Goal: Task Accomplishment & Management: Manage account settings

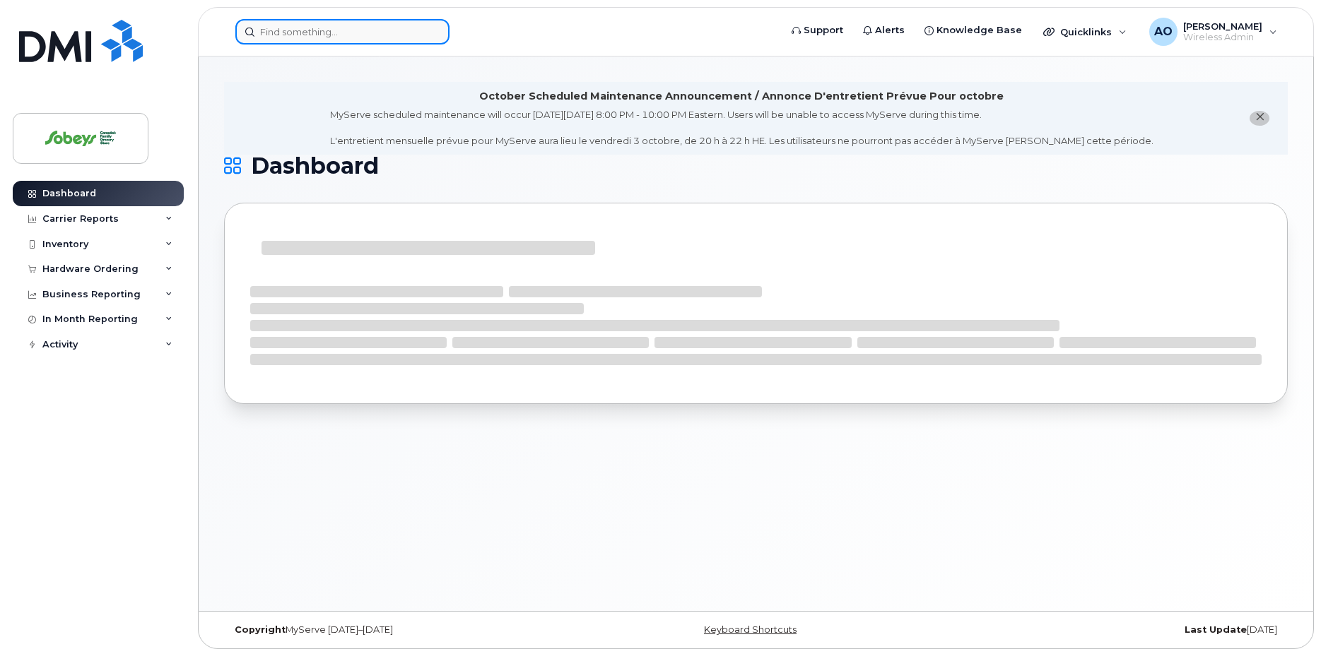
click at [294, 35] on input at bounding box center [342, 31] width 214 height 25
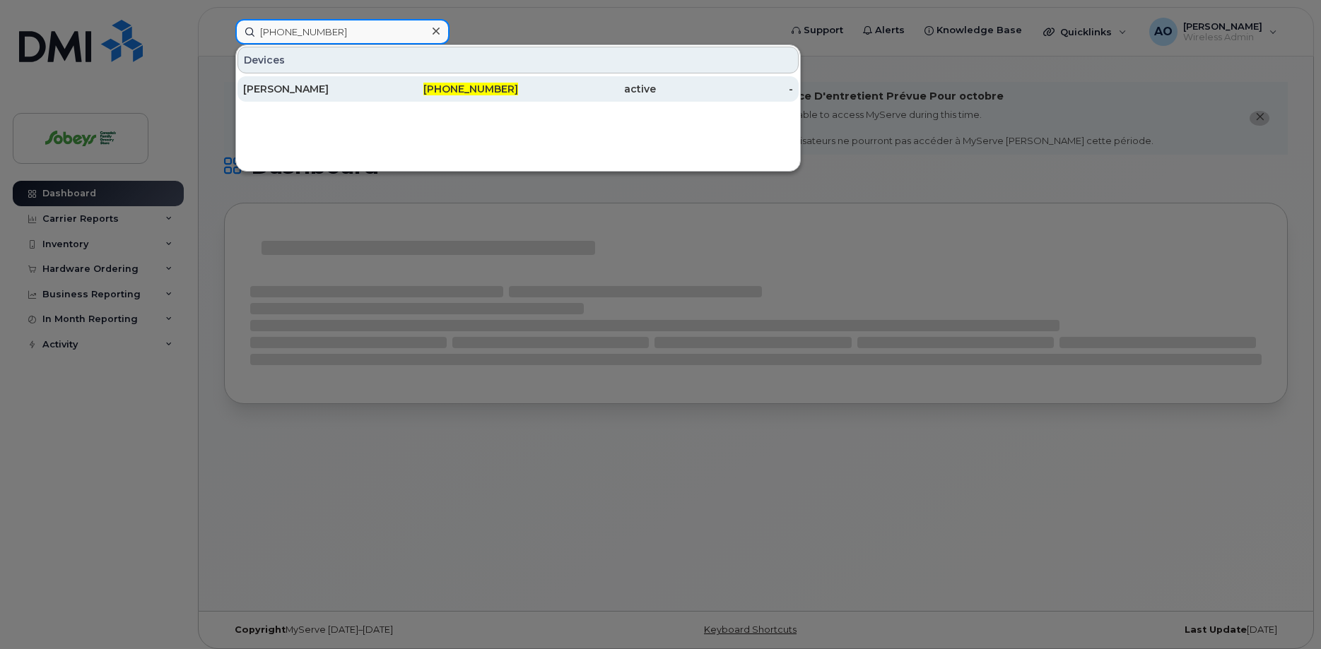
type input "418-928-4301"
click at [312, 91] on div "Sylvain D. Desrosiers" at bounding box center [312, 89] width 138 height 14
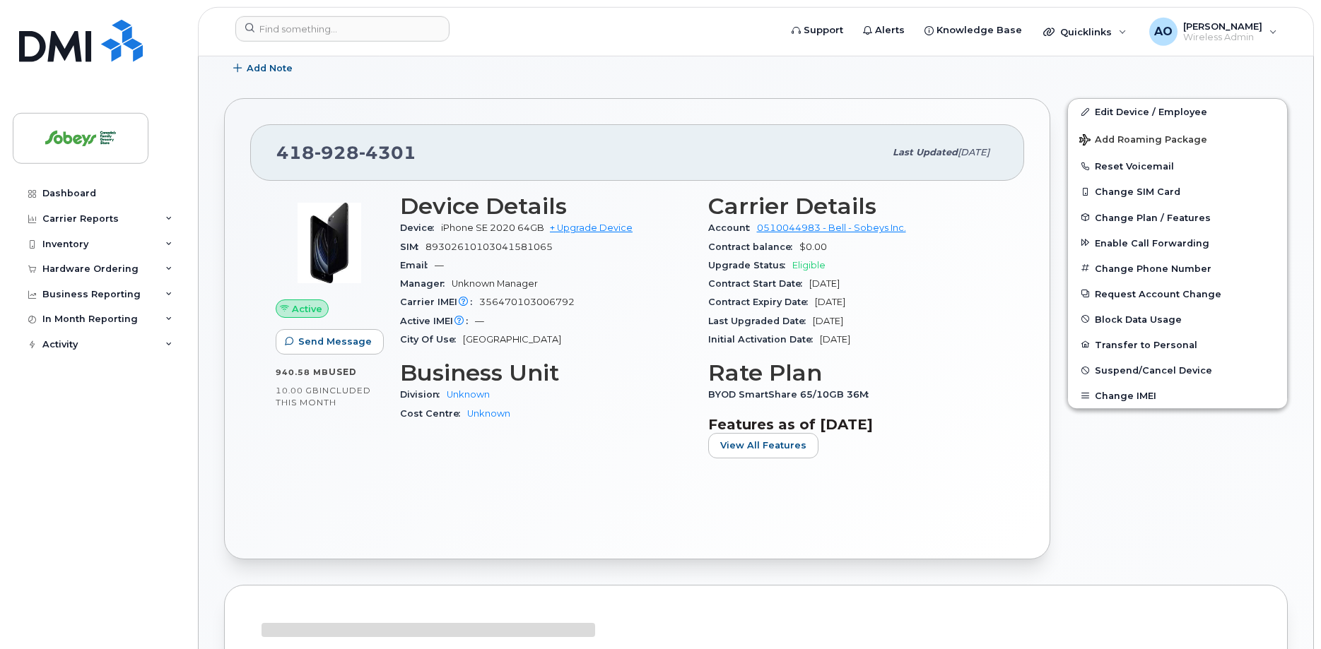
scroll to position [216, 0]
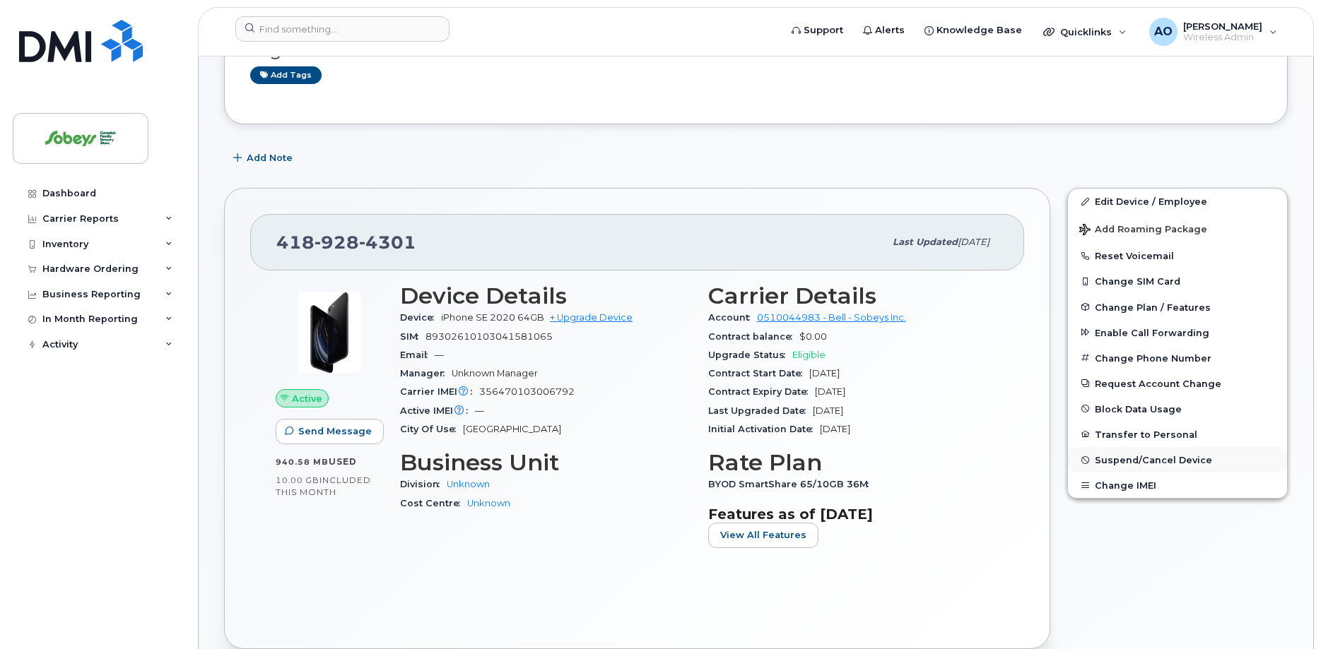
click at [1165, 460] on span "Suspend/Cancel Device" at bounding box center [1153, 460] width 117 height 11
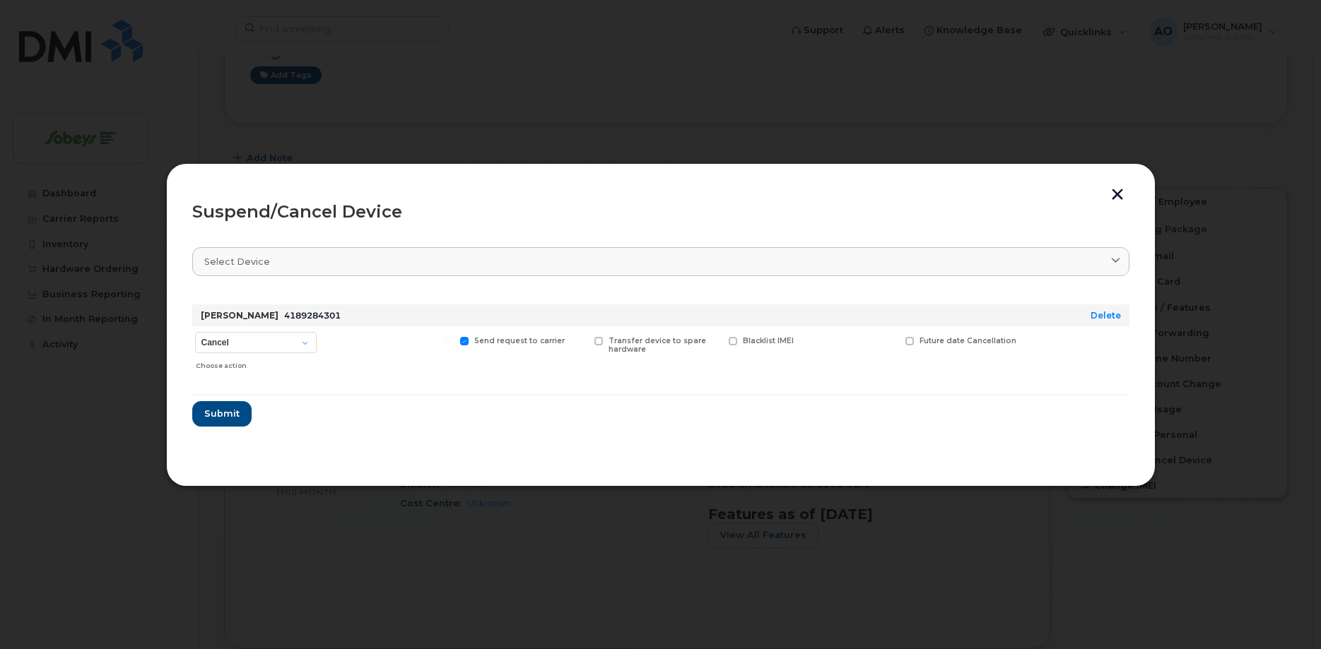
click at [1121, 192] on button "button" at bounding box center [1117, 196] width 21 height 15
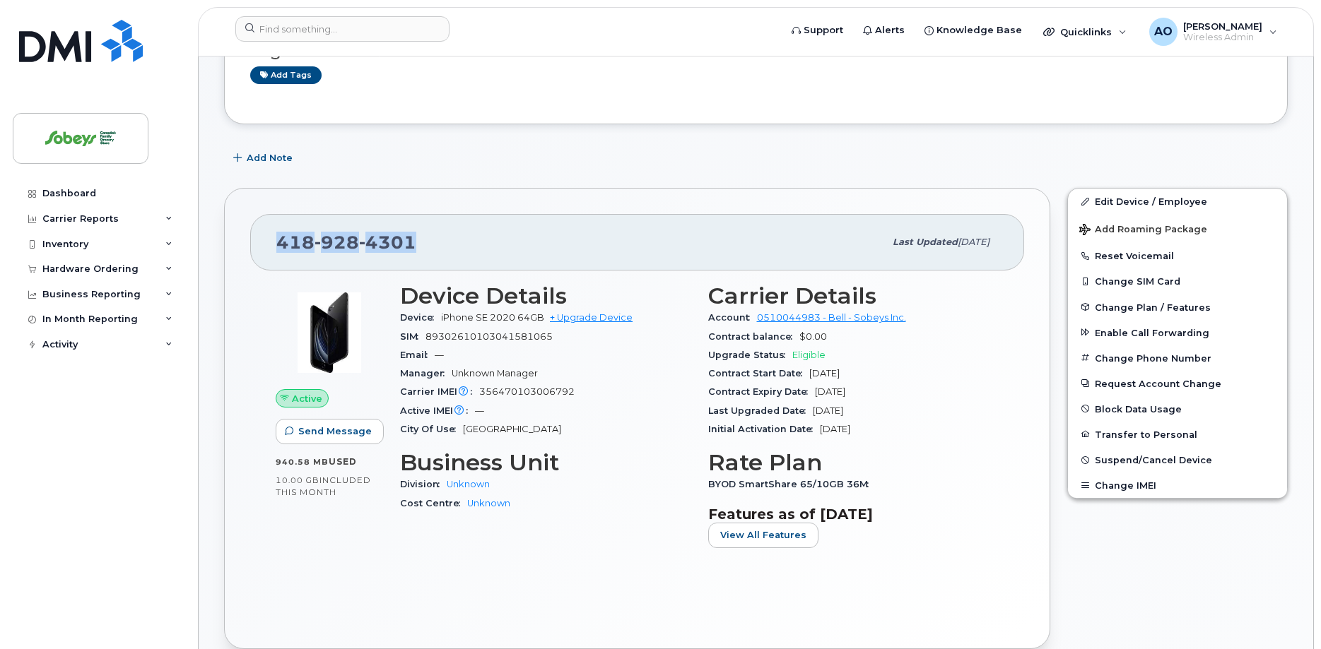
drag, startPoint x: 403, startPoint y: 244, endPoint x: 273, endPoint y: 244, distance: 130.0
click at [273, 244] on div "418 928 4301 Last updated Oct 17, 2024" at bounding box center [637, 242] width 774 height 57
copy span "418 928 4301"
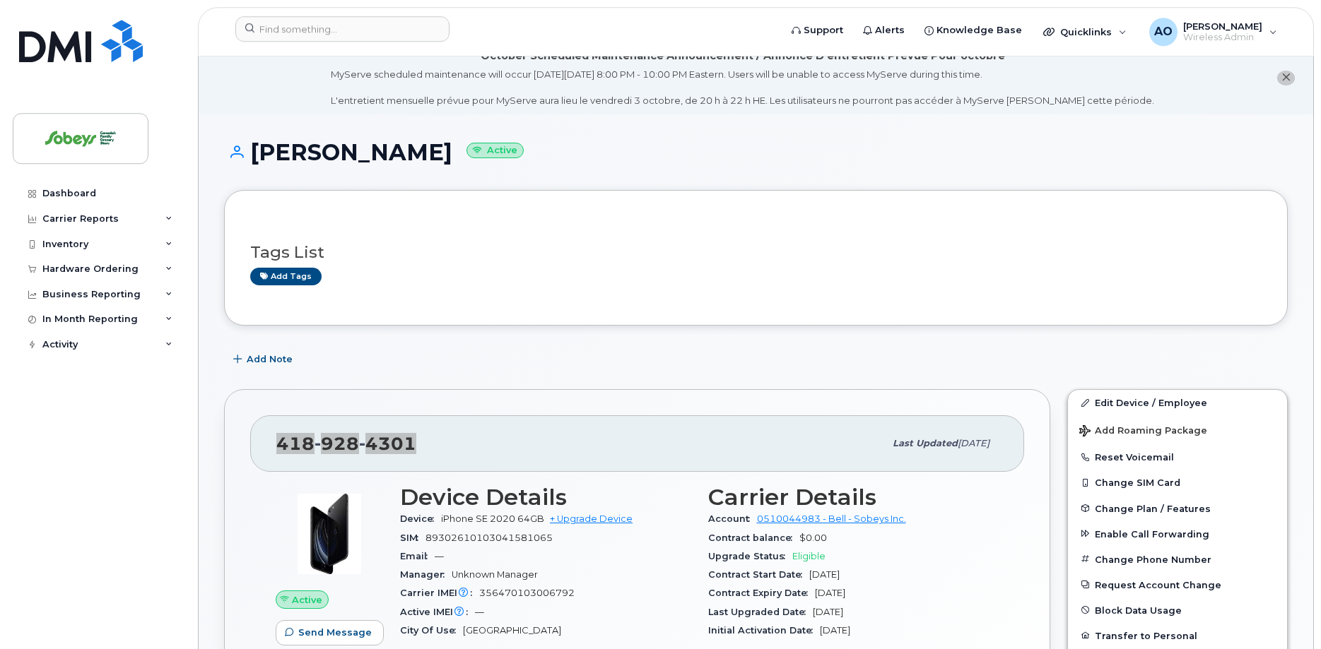
scroll to position [0, 0]
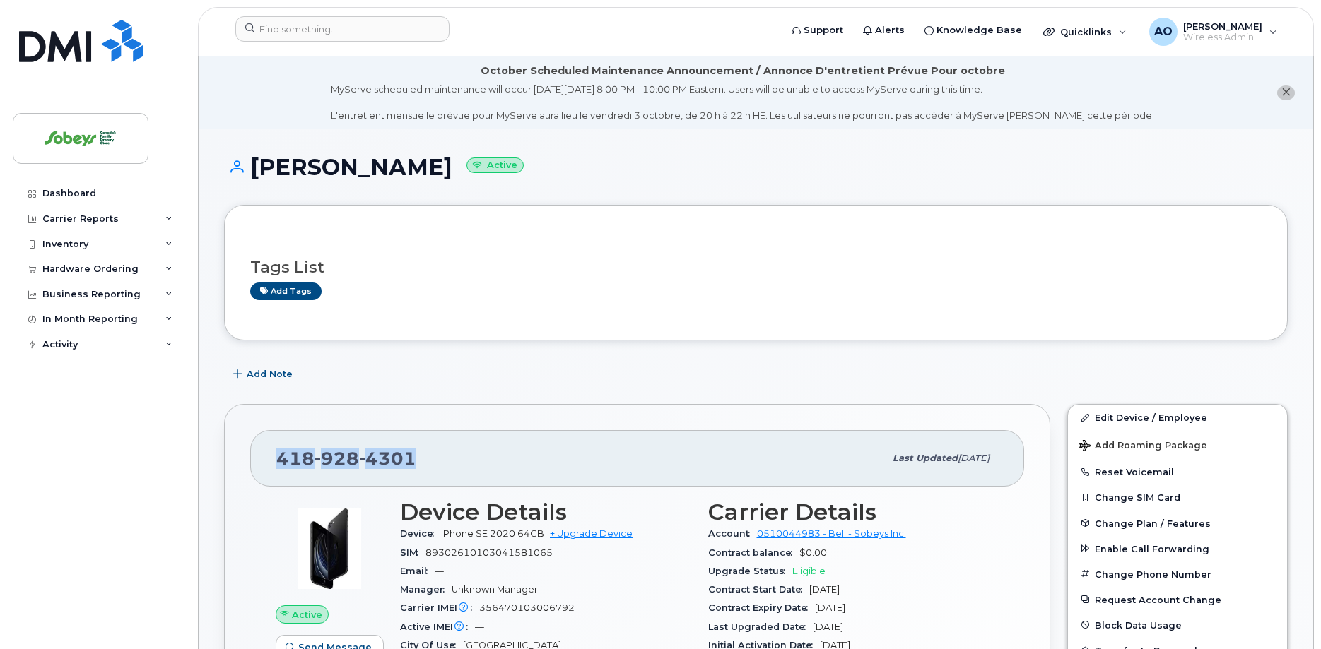
drag, startPoint x: 495, startPoint y: 170, endPoint x: 281, endPoint y: 160, distance: 215.0
click at [479, 167] on h1 "Sylvain D. Desrosiers Active" at bounding box center [755, 167] width 1063 height 25
click at [467, 167] on h1 "Sylvain D. Desrosiers Active" at bounding box center [755, 167] width 1063 height 25
click at [277, 160] on h1 "Sylvain D. Desrosiers Active" at bounding box center [755, 167] width 1063 height 25
click at [260, 165] on h1 "Sylvain D. Desrosiers Active" at bounding box center [755, 167] width 1063 height 25
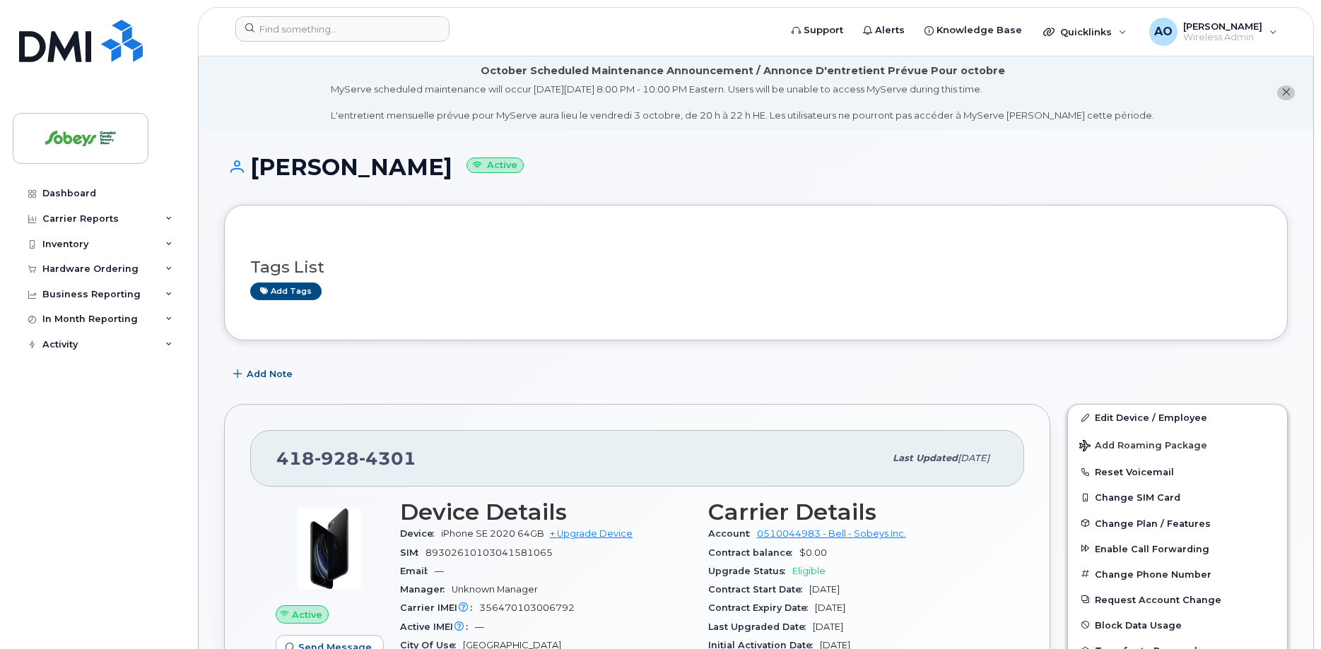
drag, startPoint x: 253, startPoint y: 165, endPoint x: 283, endPoint y: 165, distance: 29.7
click at [266, 165] on h1 "Sylvain D. Desrosiers Active" at bounding box center [755, 167] width 1063 height 25
click at [469, 169] on h1 "Sylvain D. Desrosiers Active" at bounding box center [755, 167] width 1063 height 25
drag, startPoint x: 501, startPoint y: 170, endPoint x: 450, endPoint y: 167, distance: 51.0
click at [499, 170] on h1 "Sylvain D. Desrosiers Active" at bounding box center [755, 167] width 1063 height 25
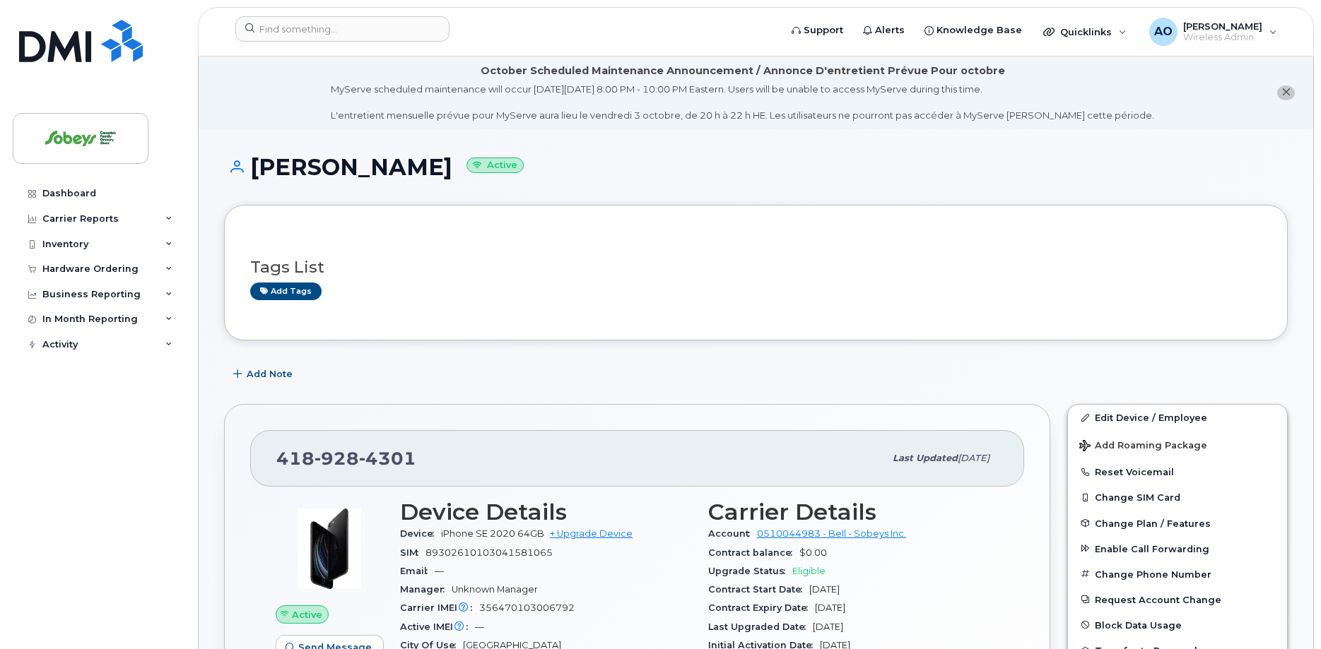
drag, startPoint x: 450, startPoint y: 167, endPoint x: 243, endPoint y: 160, distance: 207.2
click at [254, 167] on h1 "Sylvain D. Desrosiers Active" at bounding box center [755, 167] width 1063 height 25
copy h1 "Sylvain D. Desrosiers"
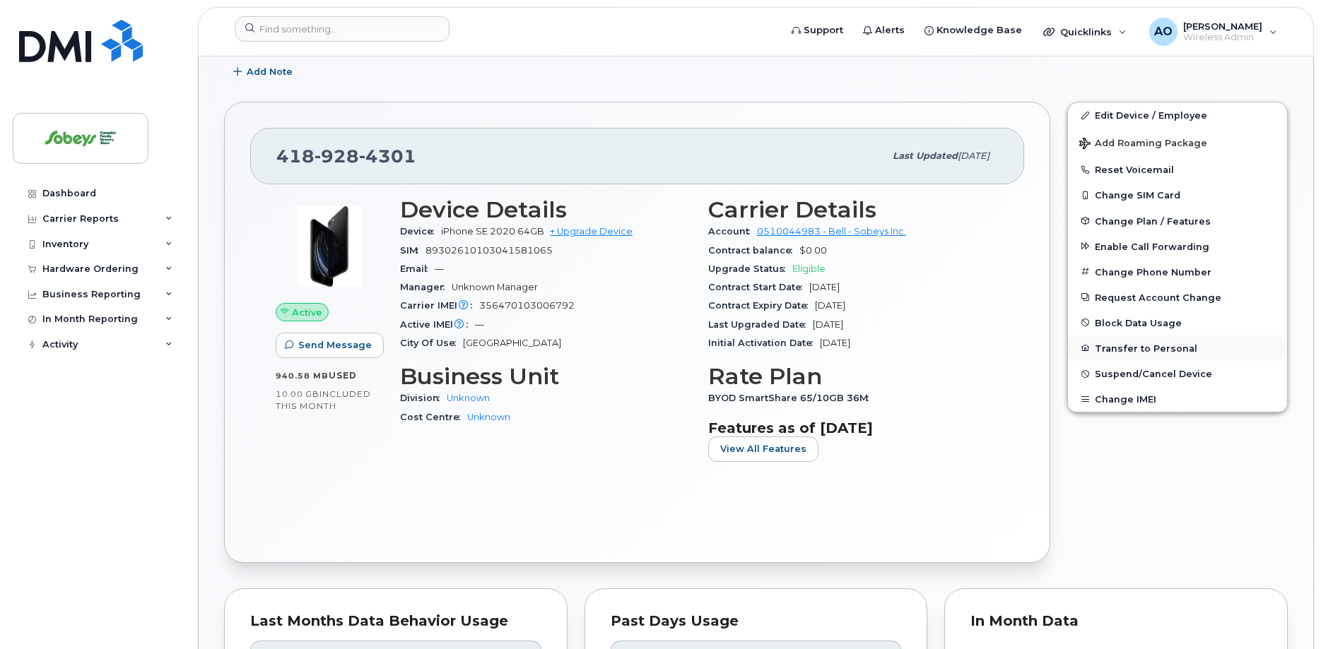
scroll to position [288, 0]
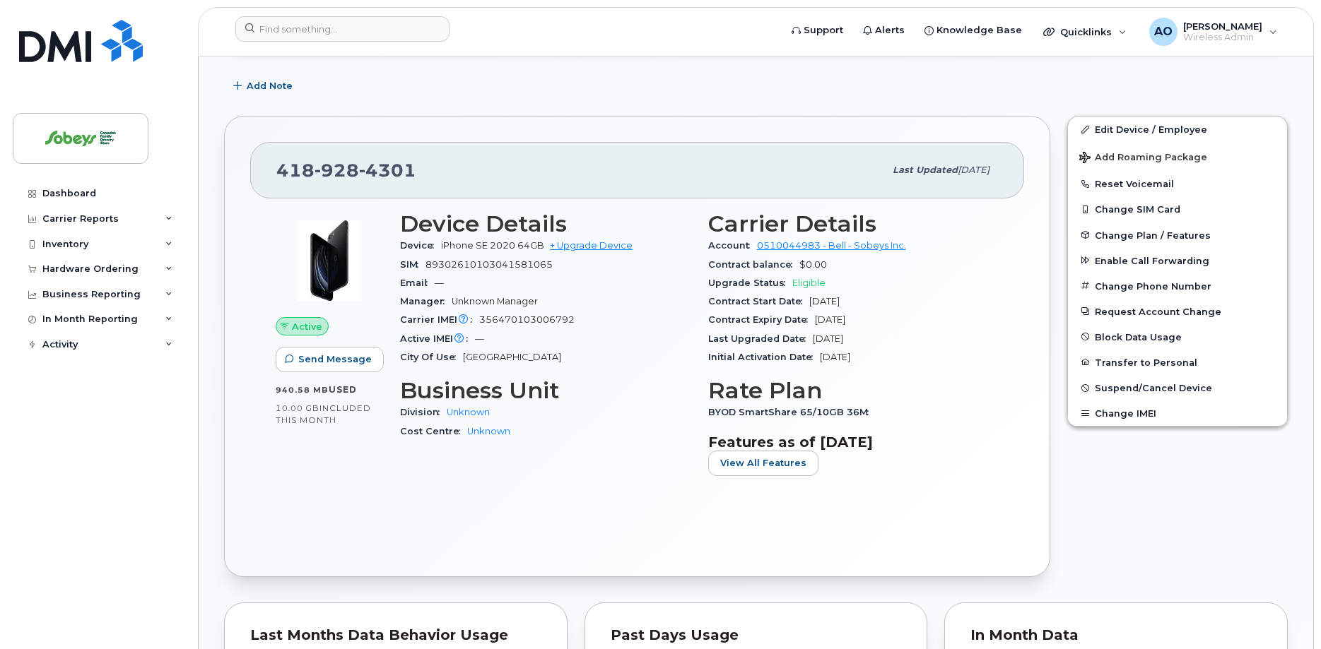
drag, startPoint x: 1157, startPoint y: 385, endPoint x: 902, endPoint y: 379, distance: 255.9
click at [1157, 385] on span "Suspend/Cancel Device" at bounding box center [1153, 388] width 117 height 11
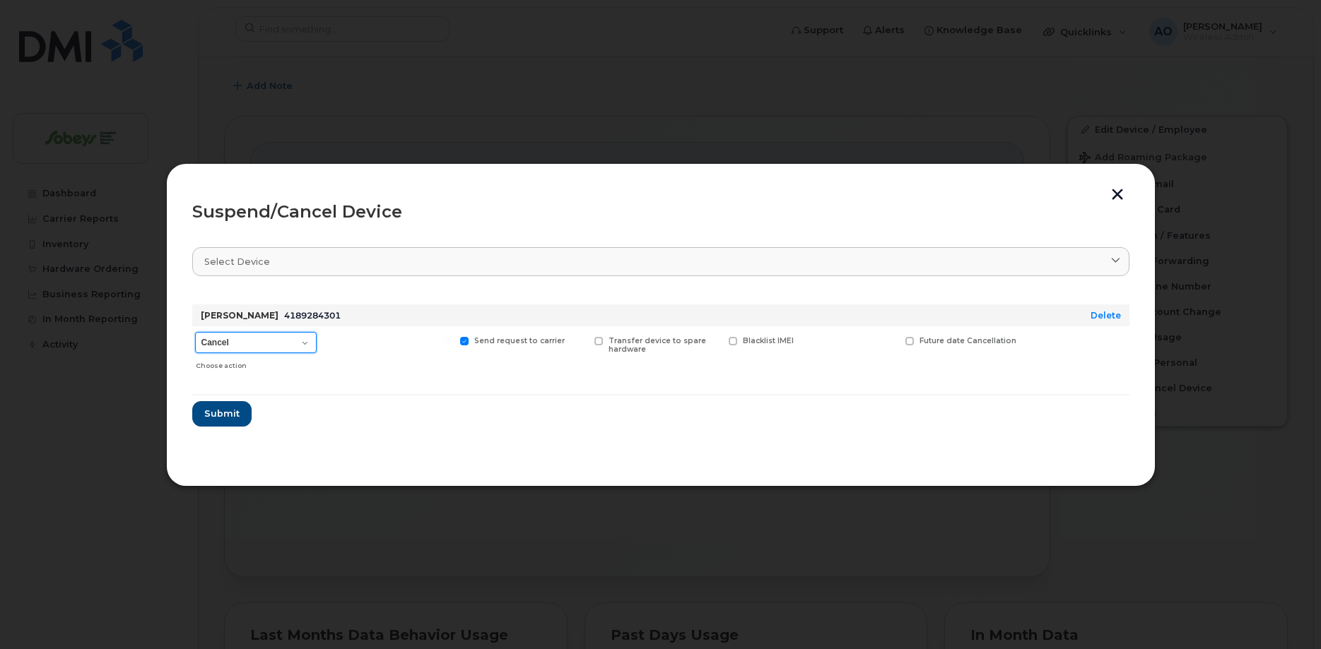
click at [195, 332] on select "Cancel Suspend - Extend Suspension Suspend - Reduced Rate Suspend - Full Rate S…" at bounding box center [256, 342] width 122 height 21
select select "[object Object]"
click option "Suspend - Reduced Rate" at bounding box center [0, 0] width 0 height 0
click at [218, 416] on span "Submit" at bounding box center [221, 413] width 35 height 13
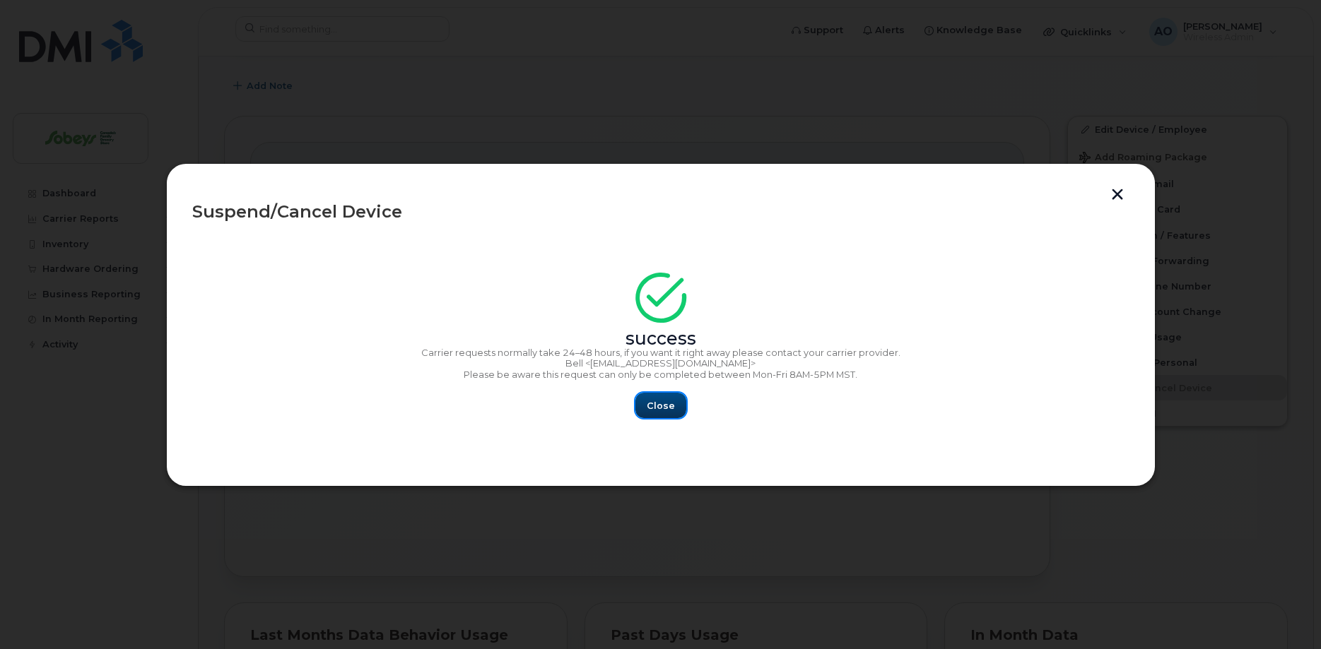
click at [656, 408] on span "Close" at bounding box center [661, 405] width 28 height 13
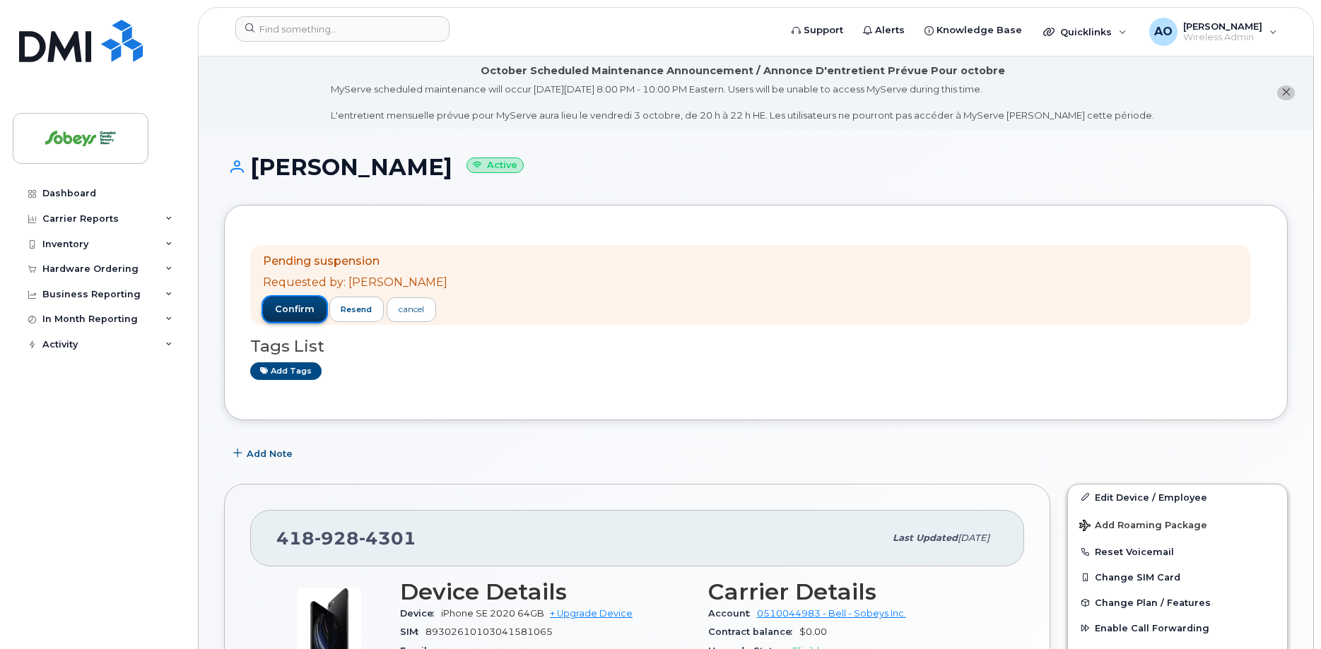
drag, startPoint x: 307, startPoint y: 306, endPoint x: 312, endPoint y: 295, distance: 11.4
click at [307, 305] on span "confirm" at bounding box center [295, 309] width 40 height 13
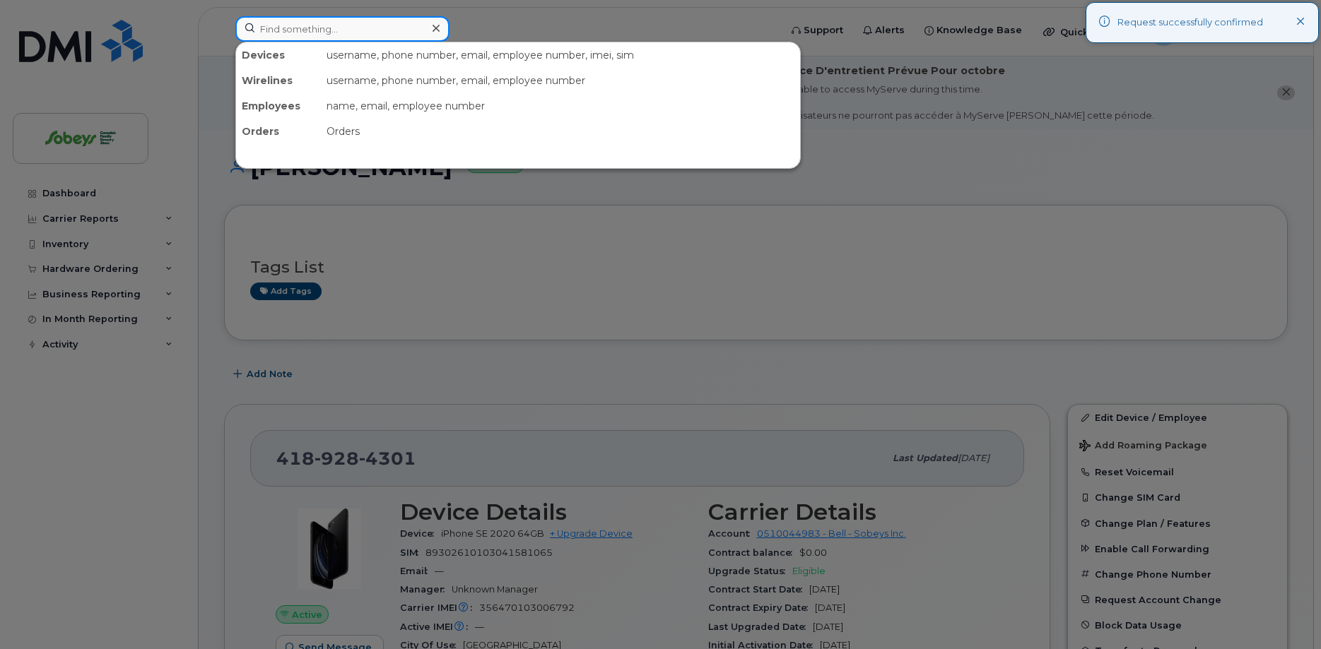
click at [307, 33] on input at bounding box center [342, 28] width 214 height 25
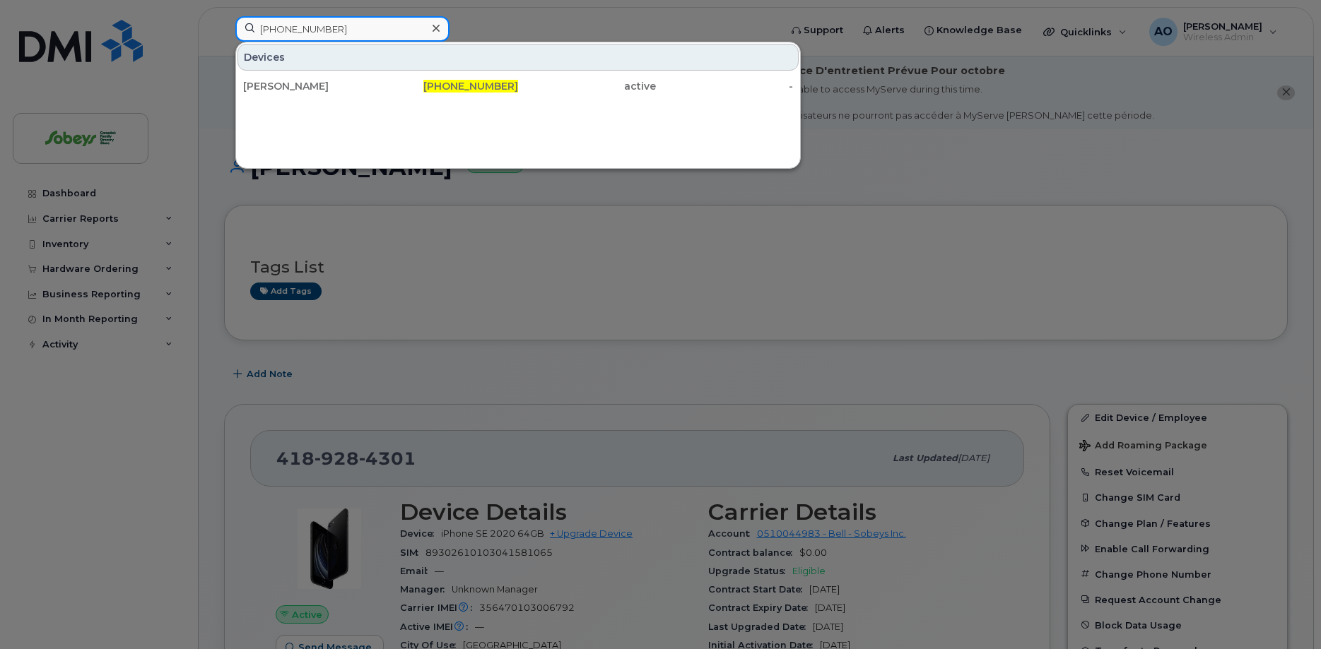
type input "514-290-6293"
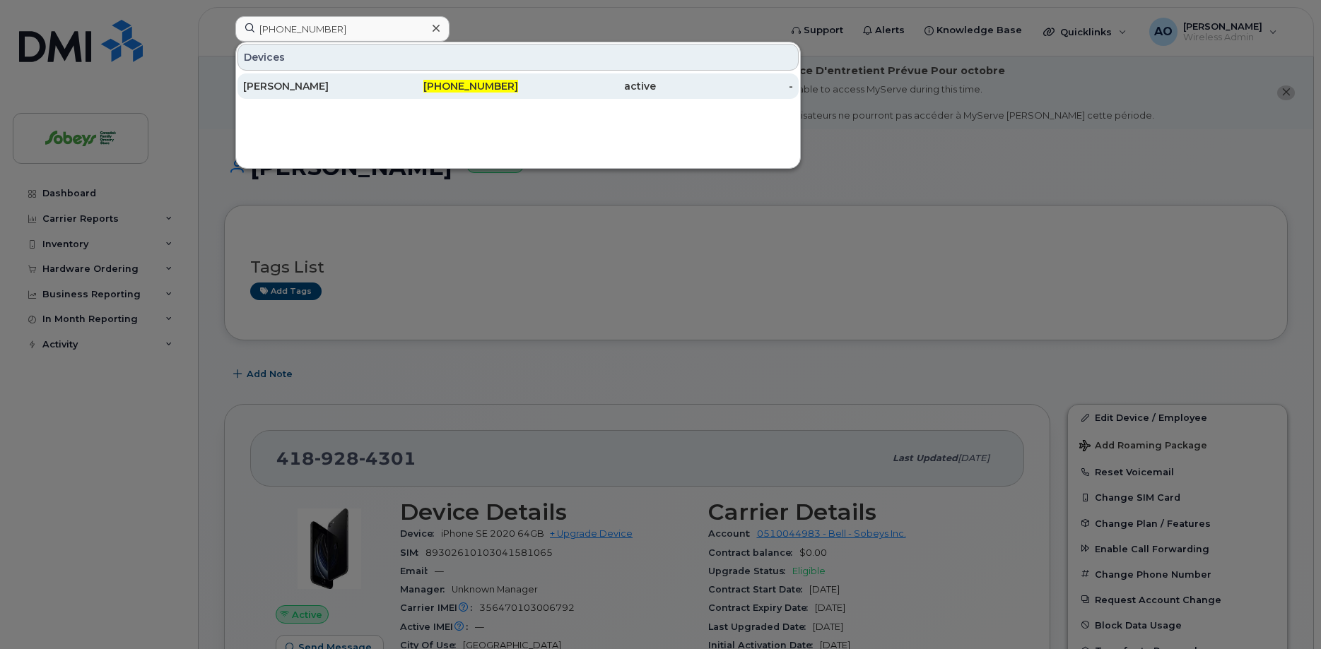
click at [299, 86] on div "Luc Laverdure" at bounding box center [312, 86] width 138 height 14
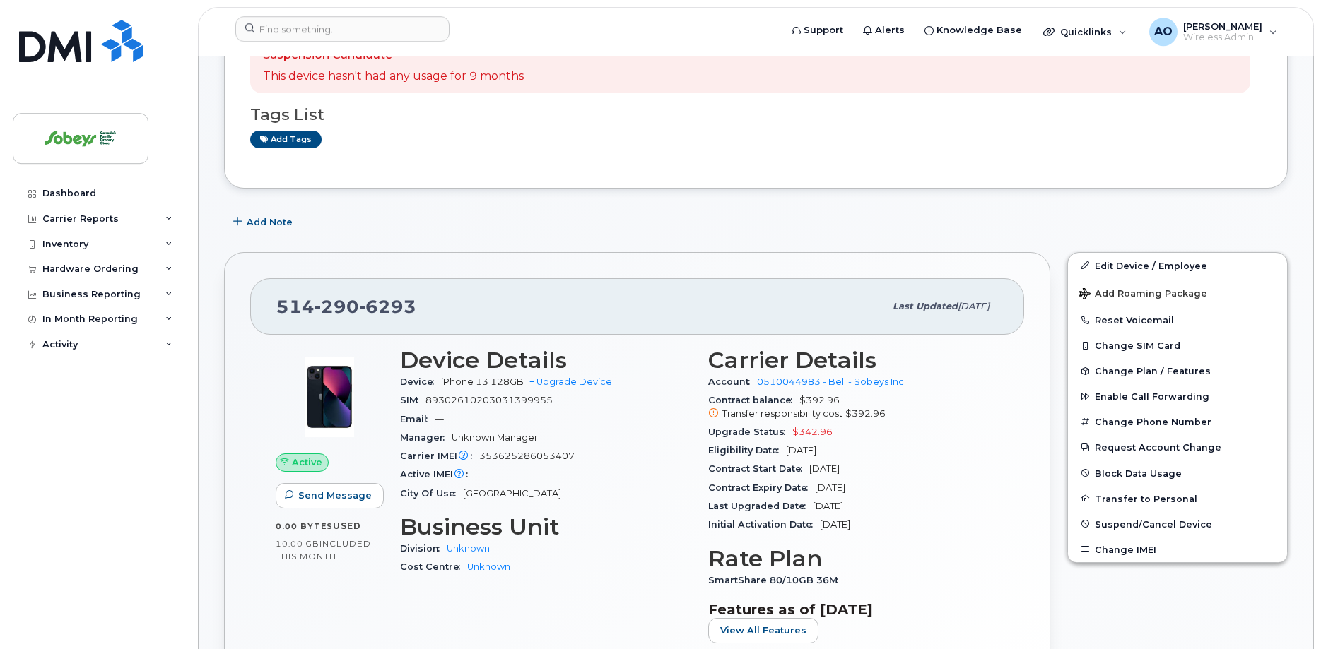
scroll to position [432, 0]
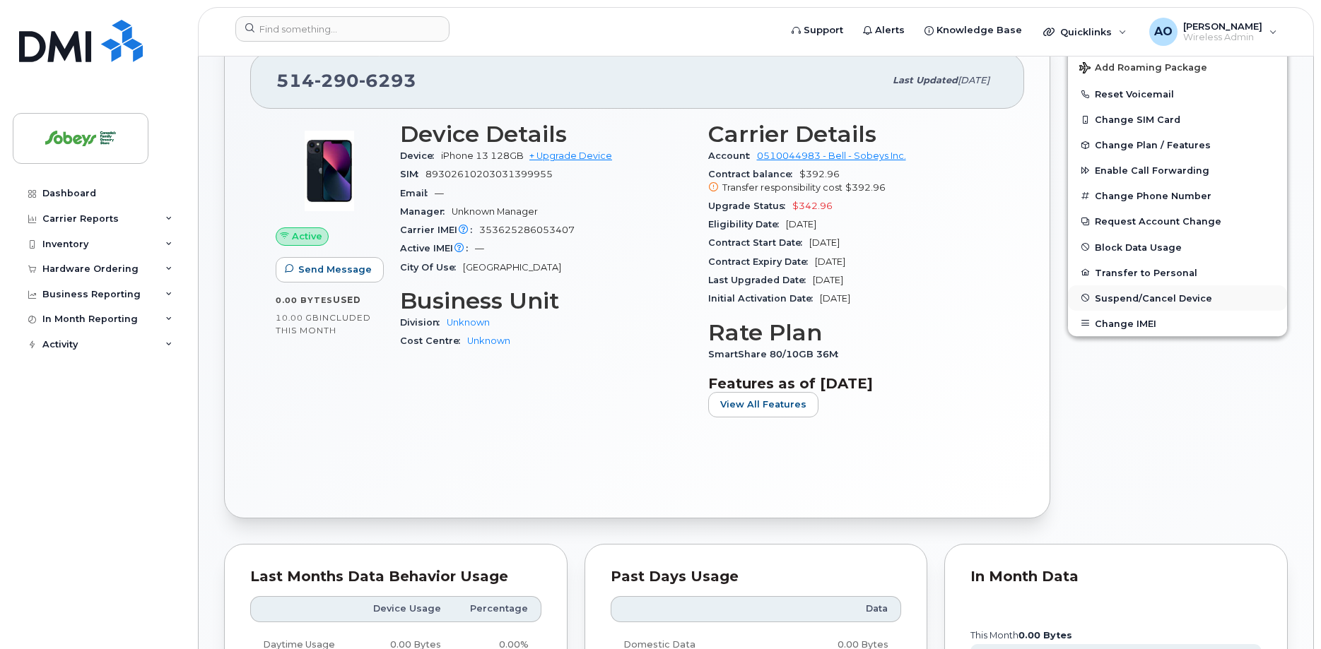
click at [1141, 301] on span "Suspend/Cancel Device" at bounding box center [1153, 298] width 117 height 11
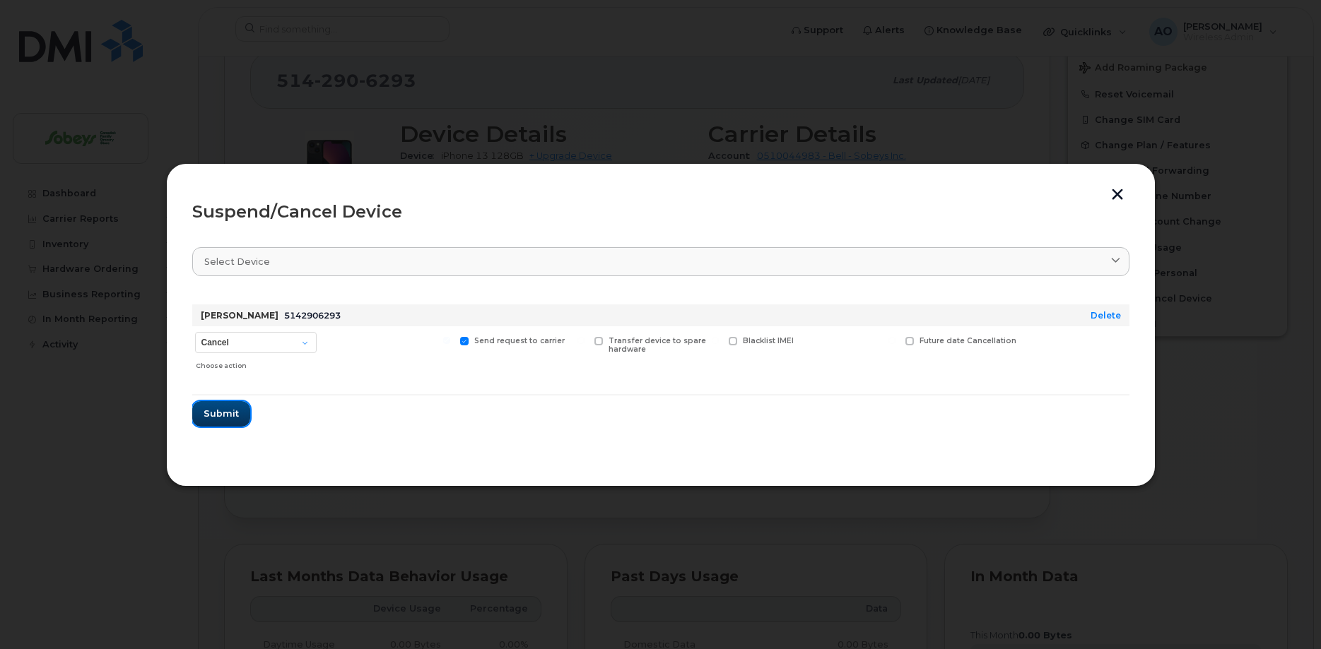
click at [222, 406] on button "Submit" at bounding box center [221, 413] width 58 height 25
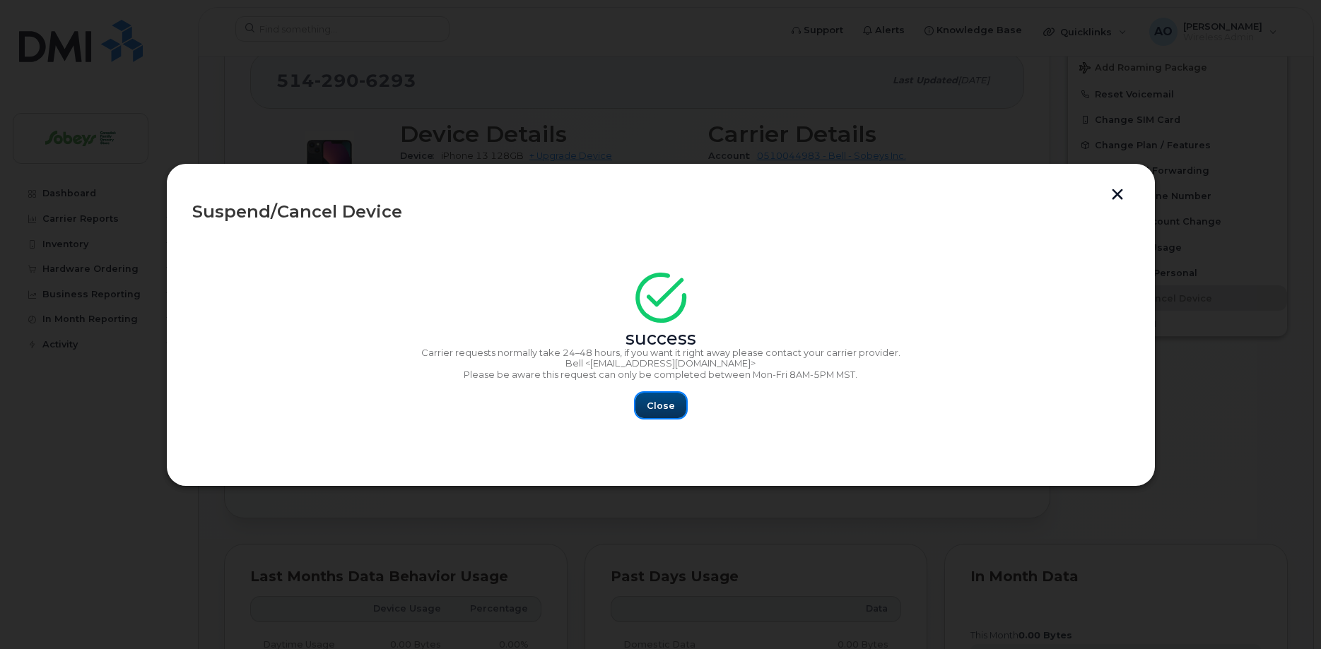
drag, startPoint x: 663, startPoint y: 405, endPoint x: 656, endPoint y: 402, distance: 7.6
click at [662, 405] on span "Close" at bounding box center [661, 405] width 28 height 13
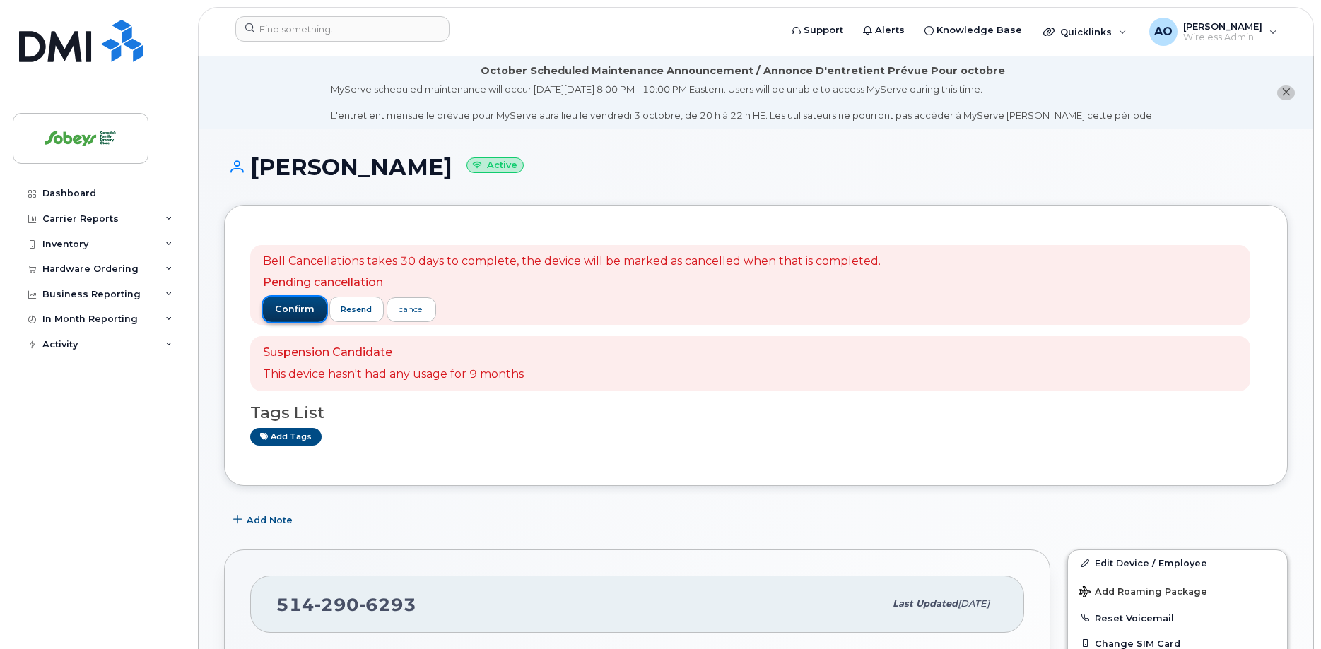
click at [302, 311] on span "confirm" at bounding box center [295, 309] width 40 height 13
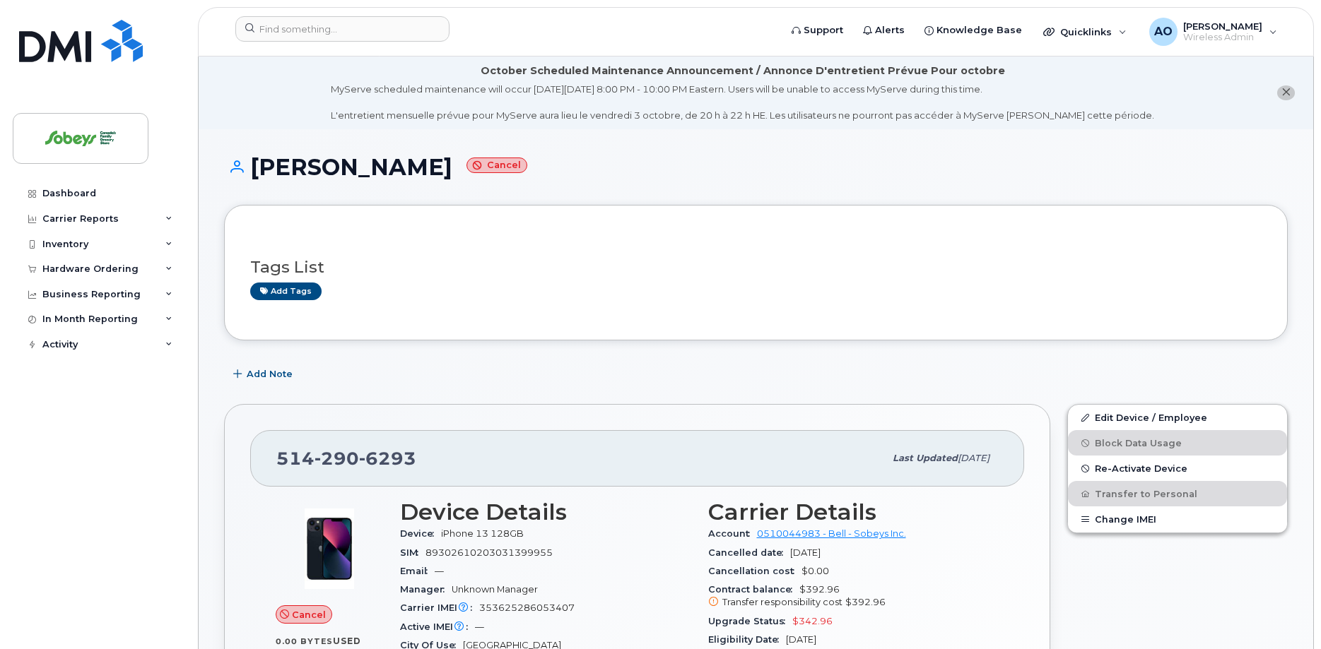
drag, startPoint x: 416, startPoint y: 172, endPoint x: 254, endPoint y: 172, distance: 161.8
click at [254, 172] on h1 "[PERSON_NAME] Cancel" at bounding box center [755, 167] width 1063 height 25
copy h1 "[PERSON_NAME]"
drag, startPoint x: 380, startPoint y: 458, endPoint x: 279, endPoint y: 458, distance: 101.0
click at [279, 458] on div "[PHONE_NUMBER]" at bounding box center [580, 459] width 608 height 30
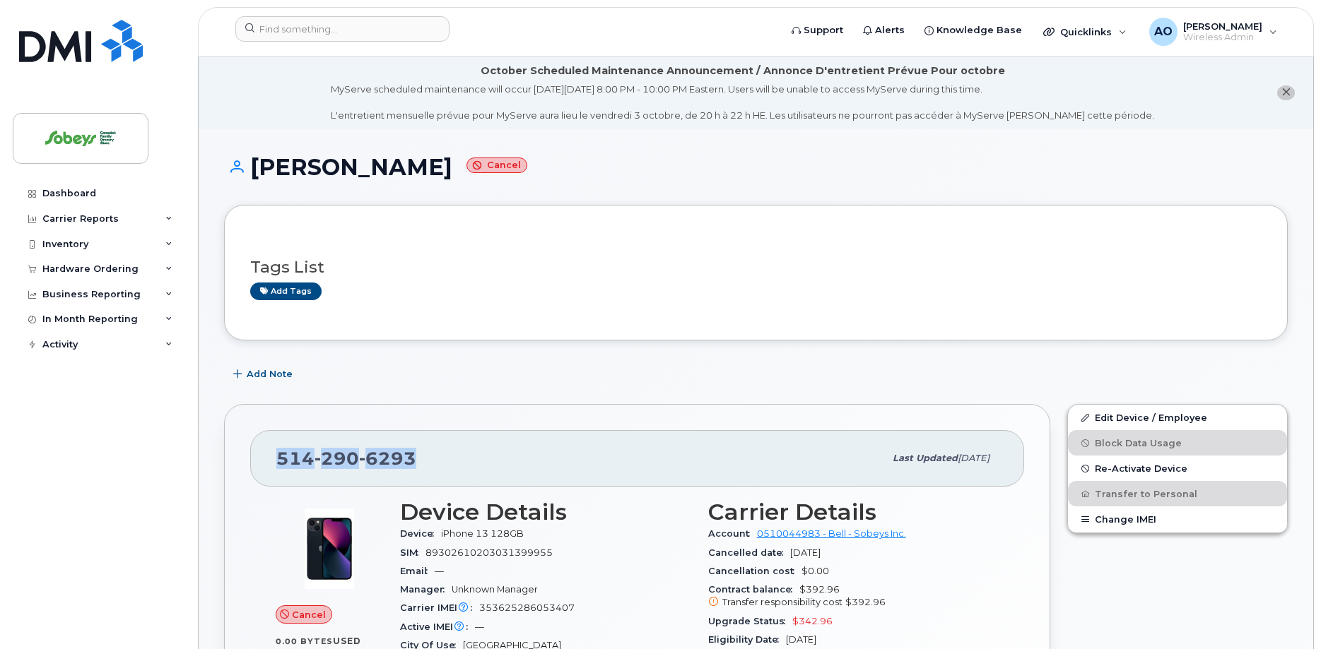
copy span "[PHONE_NUMBER]"
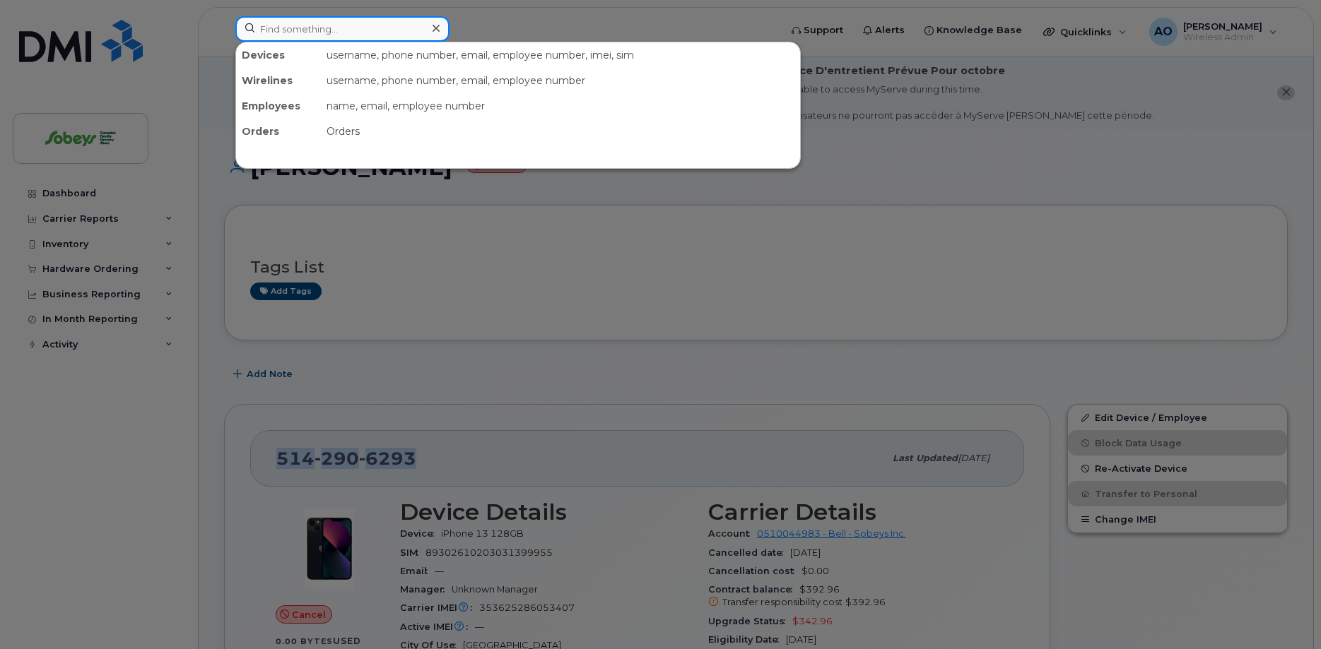
click at [274, 34] on input at bounding box center [342, 28] width 214 height 25
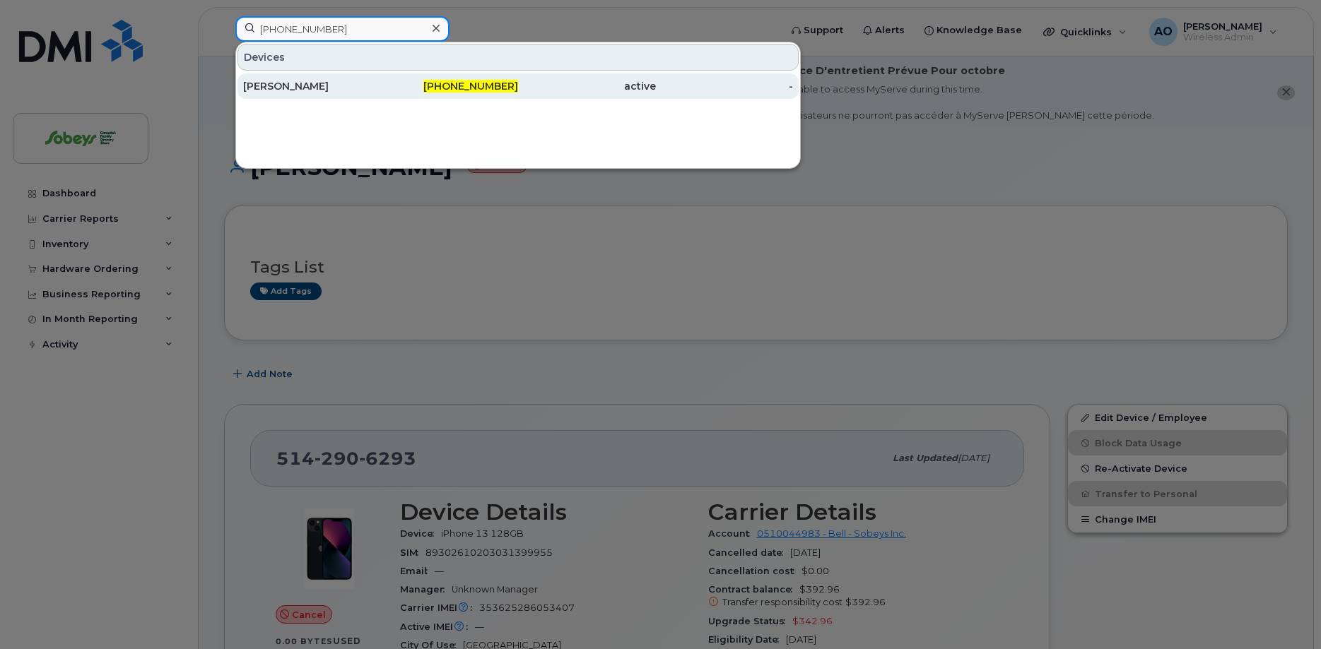
type input "[PHONE_NUMBER]"
click at [276, 83] on div "[PERSON_NAME]" at bounding box center [312, 86] width 138 height 14
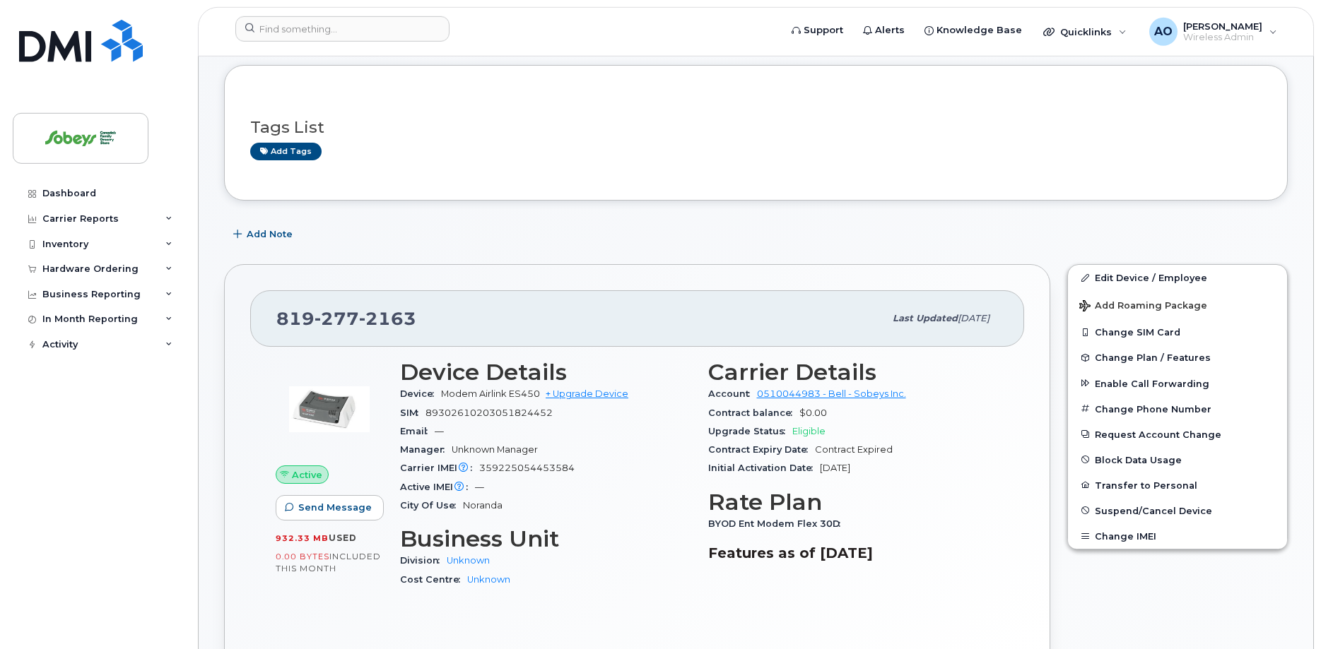
scroll to position [144, 0]
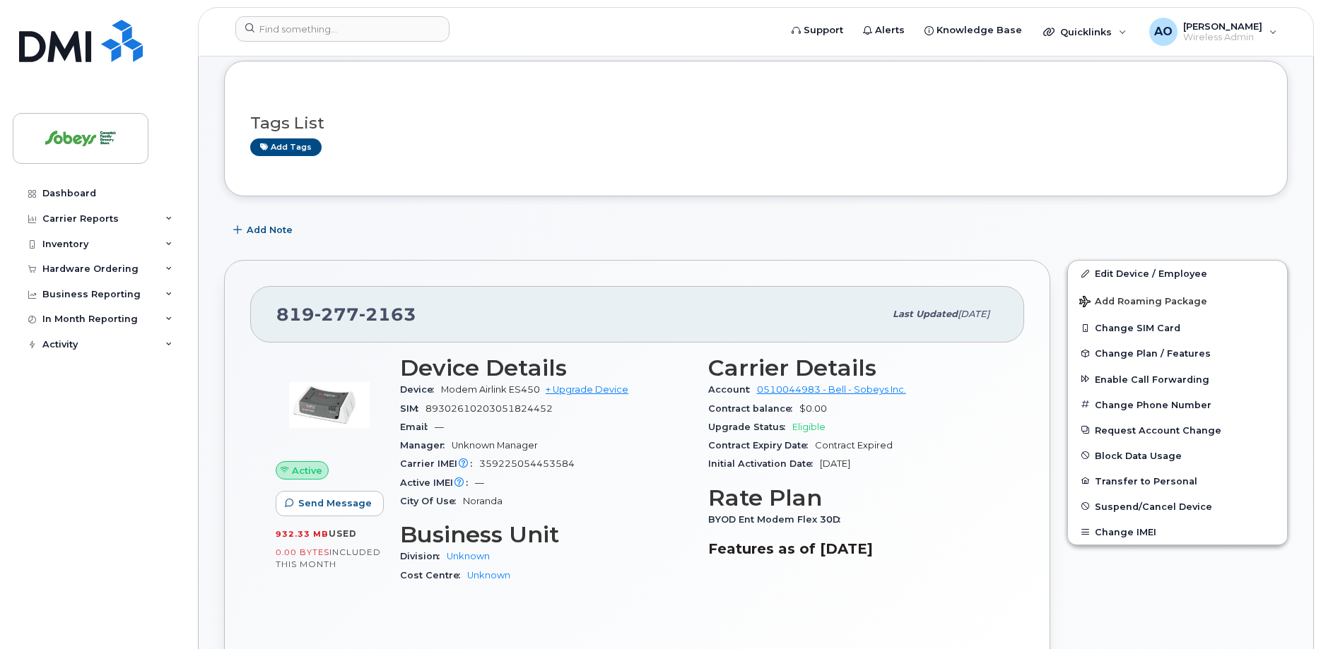
drag, startPoint x: 541, startPoint y: 393, endPoint x: 496, endPoint y: 391, distance: 44.5
click at [536, 393] on span "Modem Airlink ES450" at bounding box center [490, 389] width 99 height 11
drag, startPoint x: 496, startPoint y: 391, endPoint x: 467, endPoint y: 391, distance: 29.0
click at [471, 391] on span "Modem Airlink ES450" at bounding box center [490, 389] width 99 height 11
drag, startPoint x: 467, startPoint y: 391, endPoint x: 457, endPoint y: 391, distance: 9.9
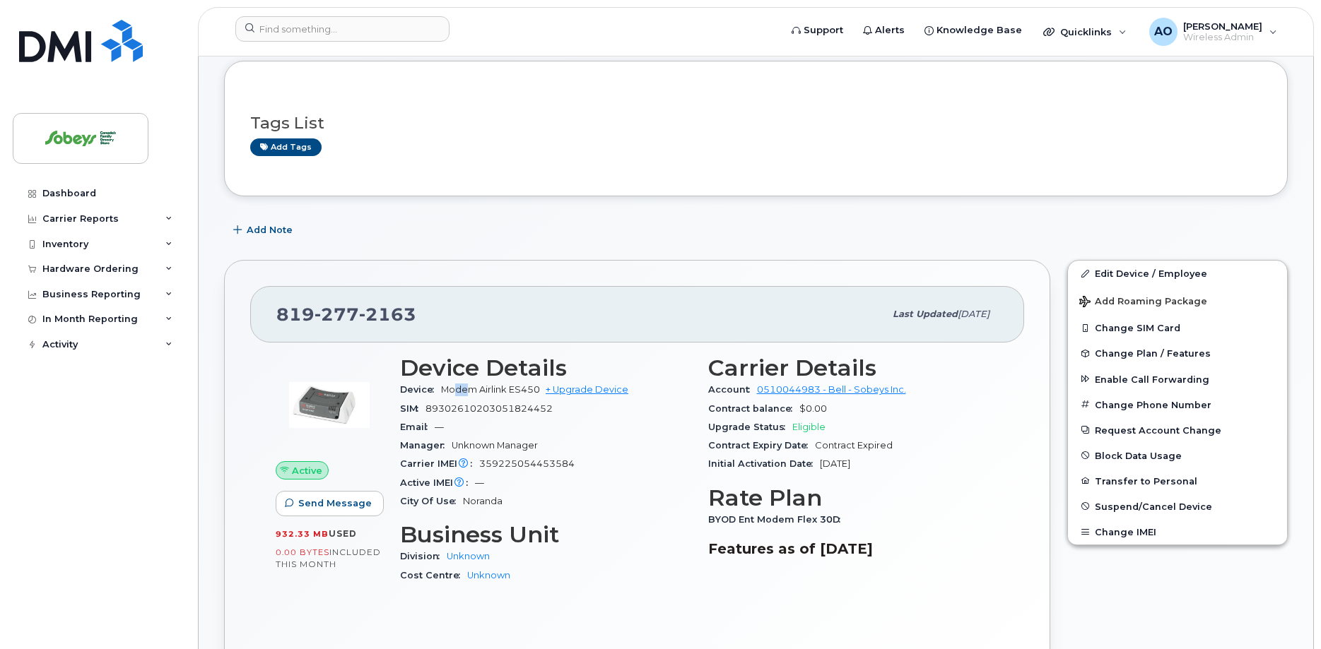
click at [457, 391] on span "Modem Airlink ES450" at bounding box center [490, 389] width 99 height 11
drag, startPoint x: 447, startPoint y: 391, endPoint x: 473, endPoint y: 391, distance: 26.1
click at [454, 391] on span "Modem Airlink ES450" at bounding box center [490, 389] width 99 height 11
click at [473, 391] on span "Modem Airlink ES450" at bounding box center [490, 389] width 99 height 11
click at [524, 391] on span "Modem Airlink ES450" at bounding box center [490, 389] width 99 height 11
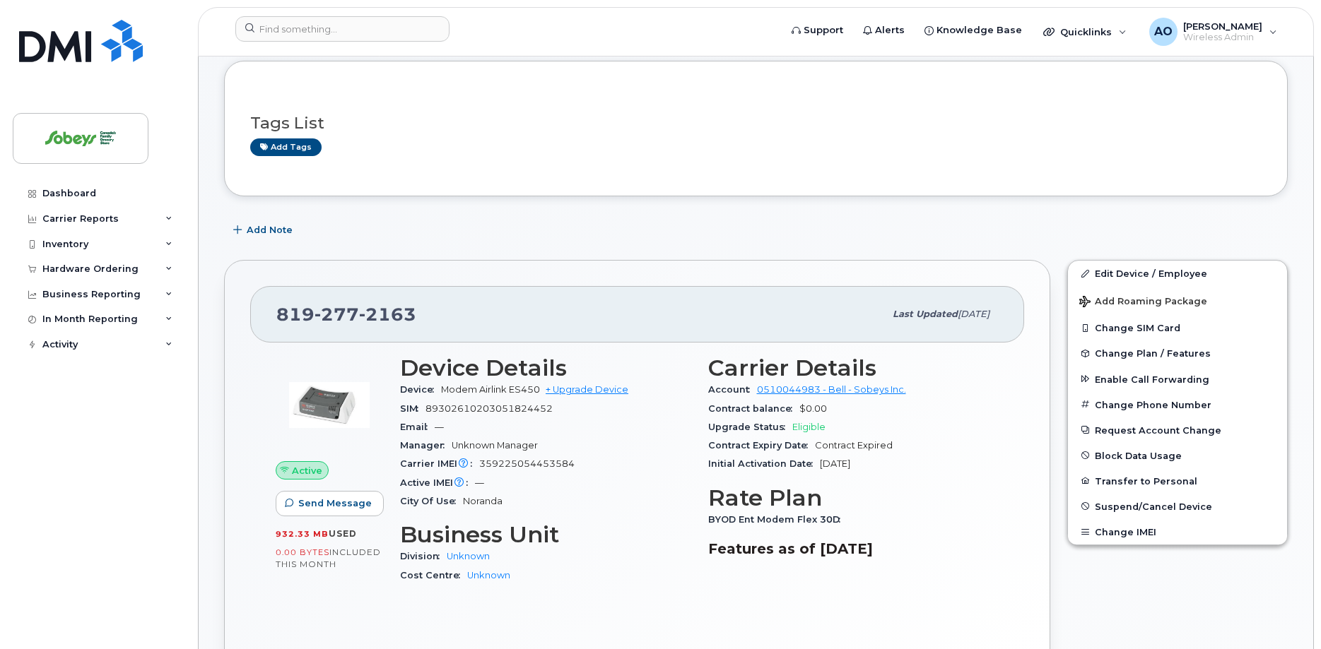
click at [540, 391] on span "Modem Airlink ES450" at bounding box center [490, 389] width 99 height 11
drag, startPoint x: 541, startPoint y: 391, endPoint x: 476, endPoint y: 389, distance: 65.0
click at [460, 388] on span "Modem Airlink ES450" at bounding box center [490, 389] width 99 height 11
copy div "Modem Airlink ES450"
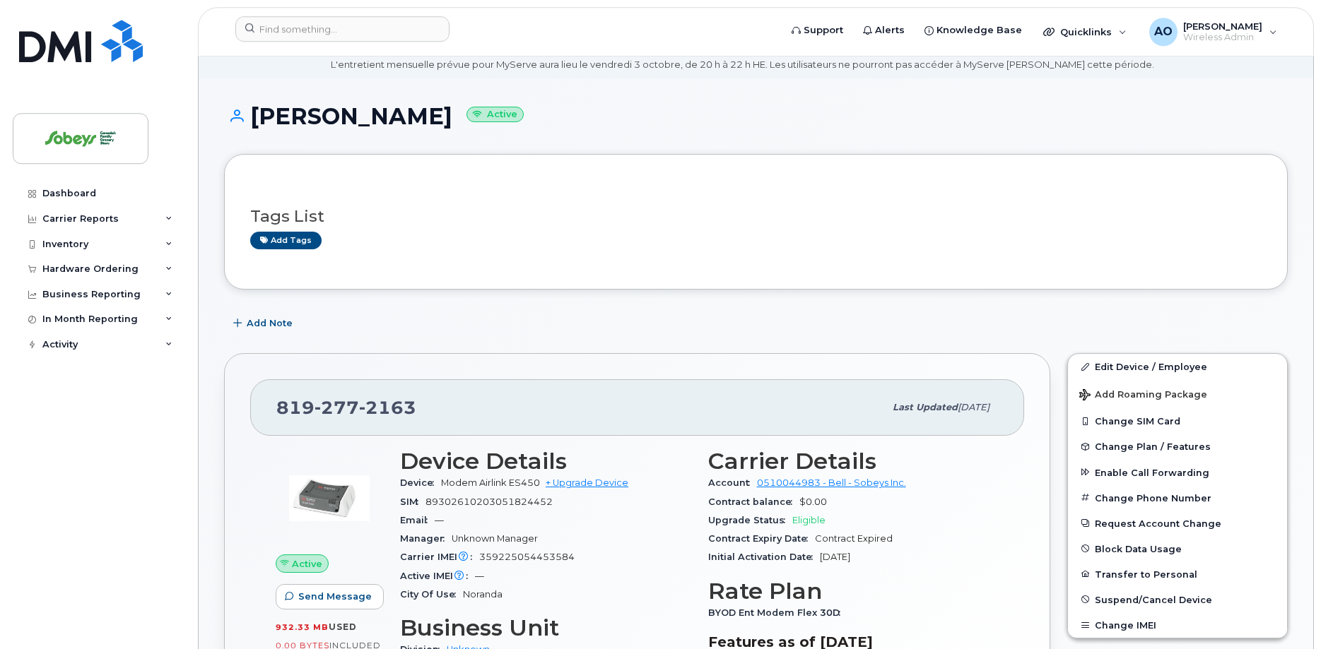
scroll to position [72, 0]
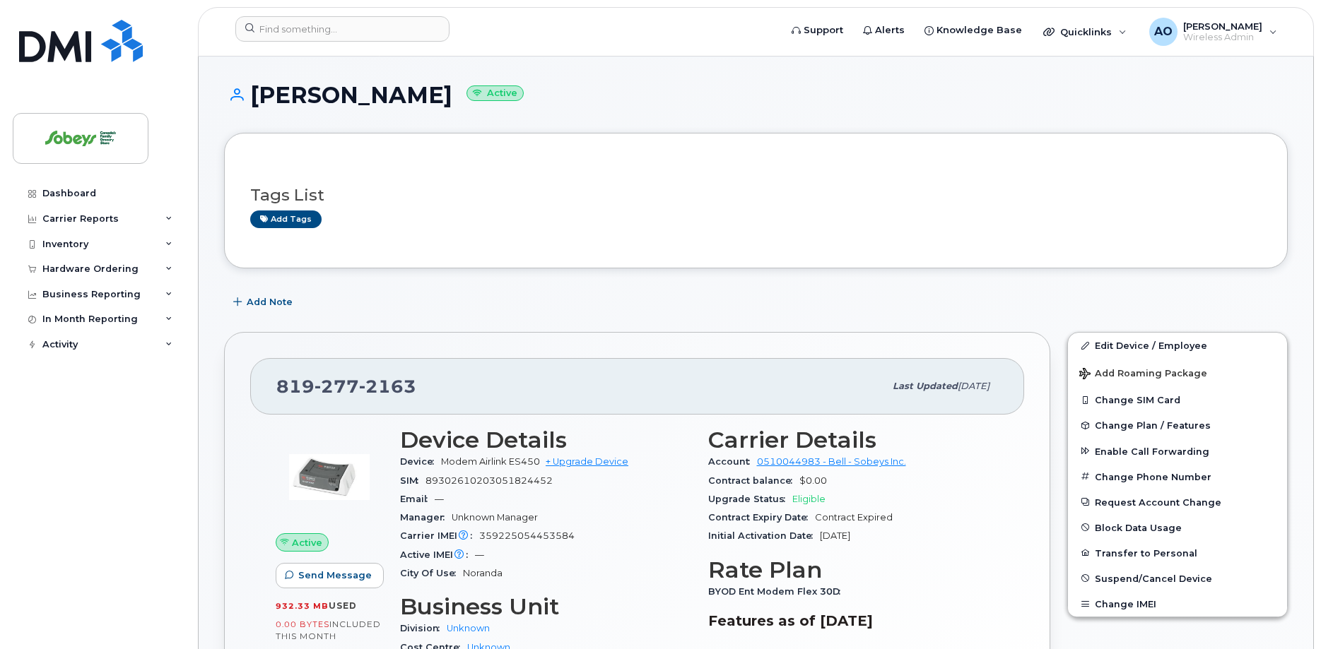
drag, startPoint x: 416, startPoint y: 390, endPoint x: 348, endPoint y: 389, distance: 67.9
click at [390, 390] on div "819 277 2163" at bounding box center [580, 387] width 608 height 30
drag, startPoint x: 348, startPoint y: 389, endPoint x: 268, endPoint y: 388, distance: 79.9
click at [268, 388] on div "819 277 2163 Last updated Oct 16, 2024" at bounding box center [637, 386] width 774 height 57
click at [293, 389] on span "819 277 2163" at bounding box center [346, 386] width 140 height 21
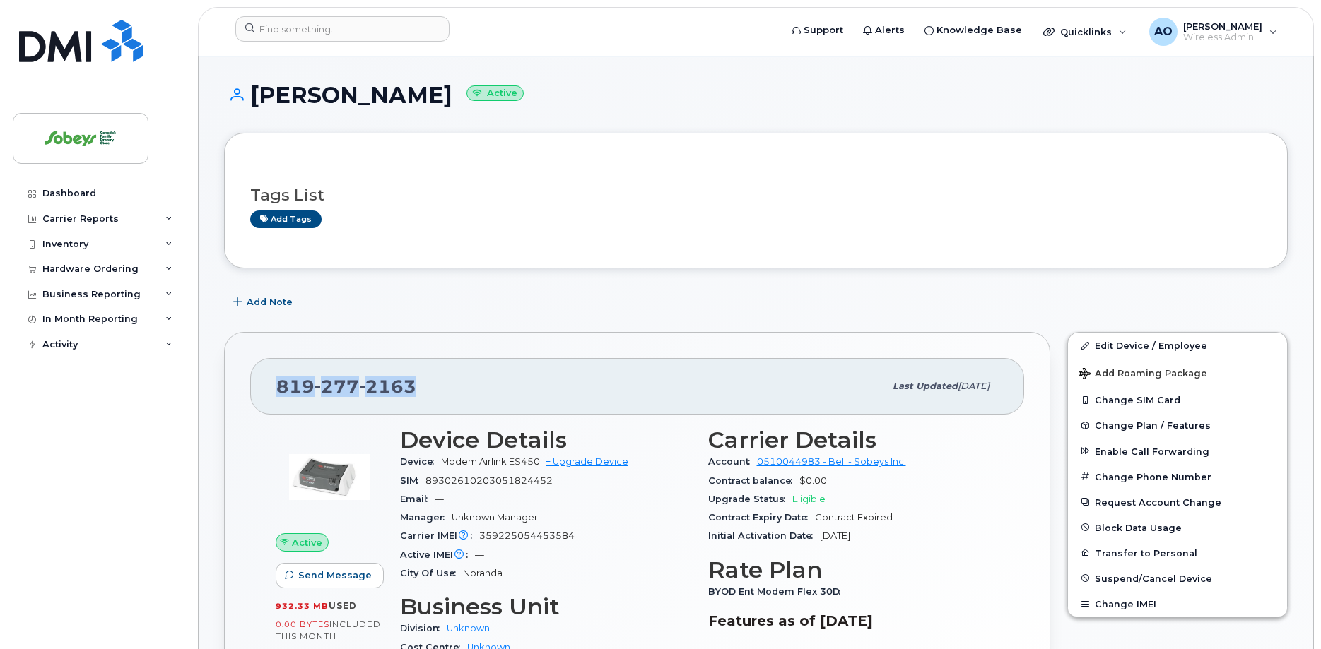
drag, startPoint x: 413, startPoint y: 385, endPoint x: 281, endPoint y: 387, distance: 131.5
click at [281, 387] on div "819 277 2163" at bounding box center [580, 387] width 608 height 30
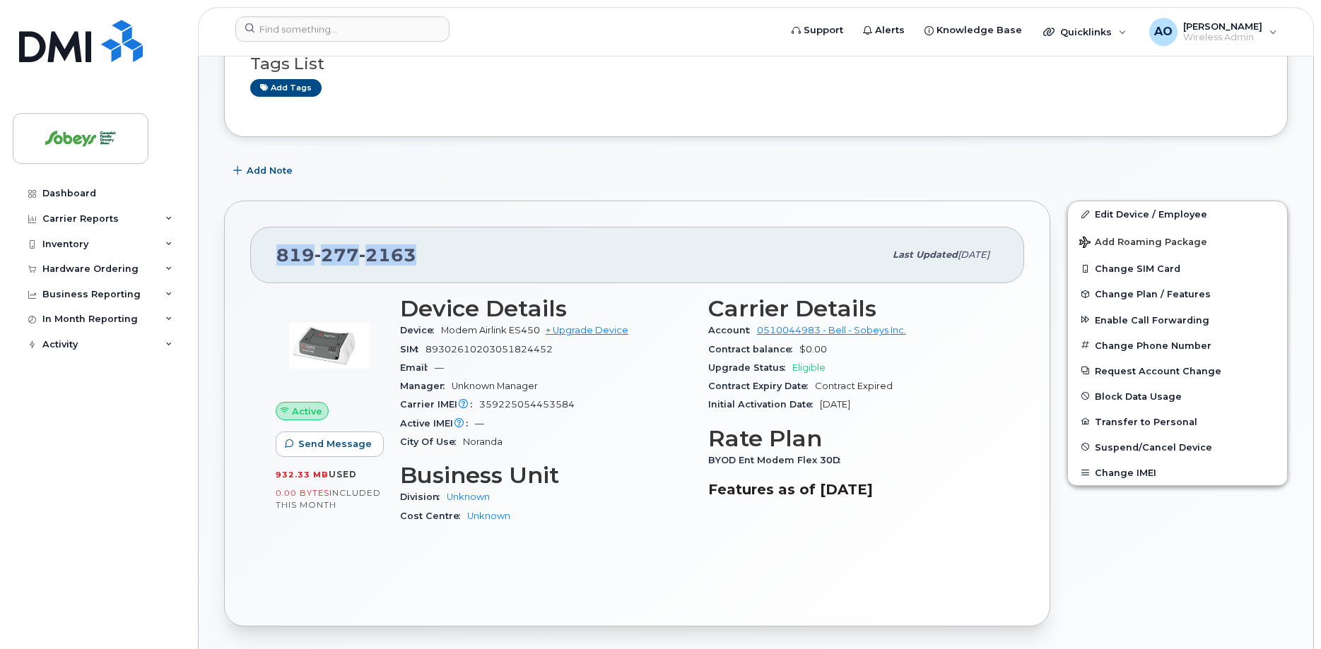
scroll to position [288, 0]
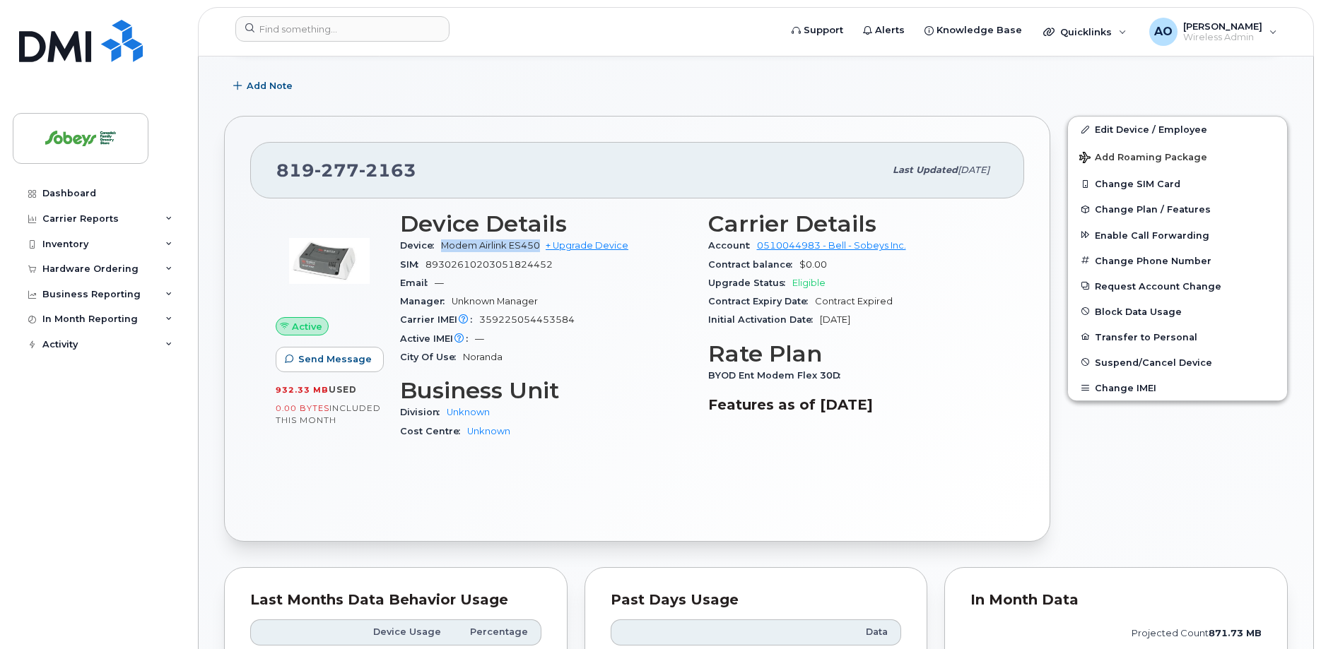
drag, startPoint x: 538, startPoint y: 247, endPoint x: 444, endPoint y: 247, distance: 94.0
click at [444, 247] on span "Modem Airlink ES450" at bounding box center [490, 245] width 99 height 11
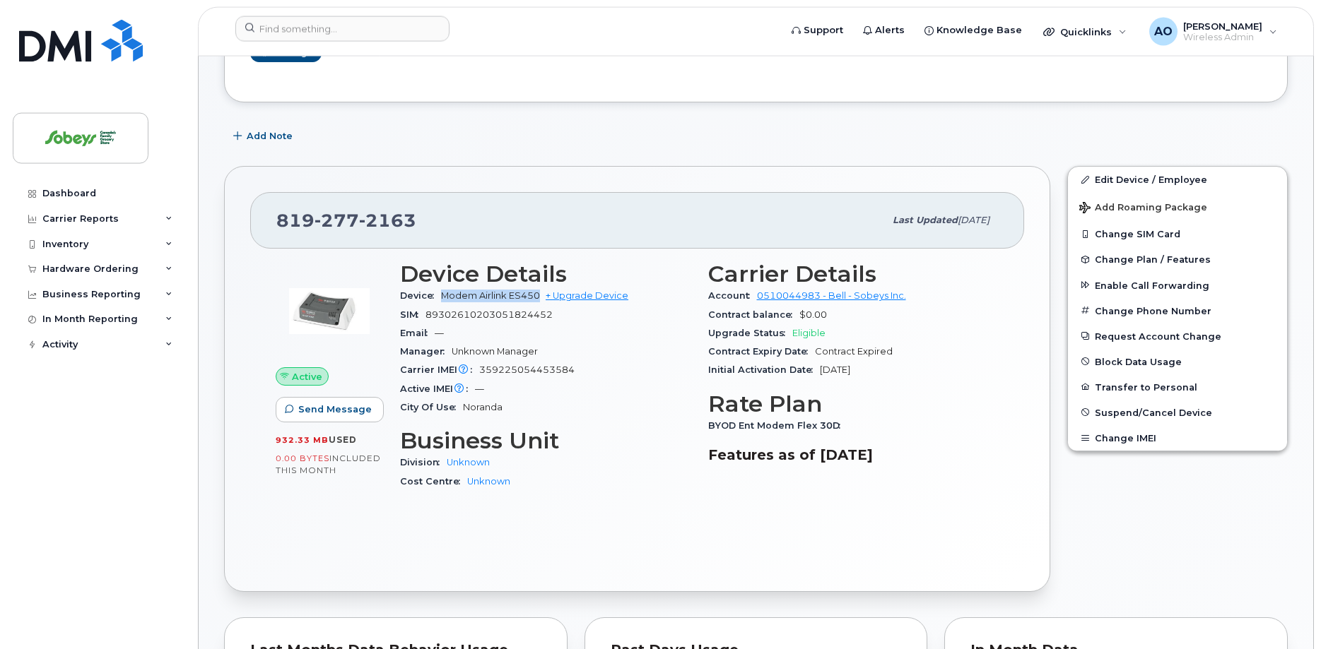
scroll to position [216, 0]
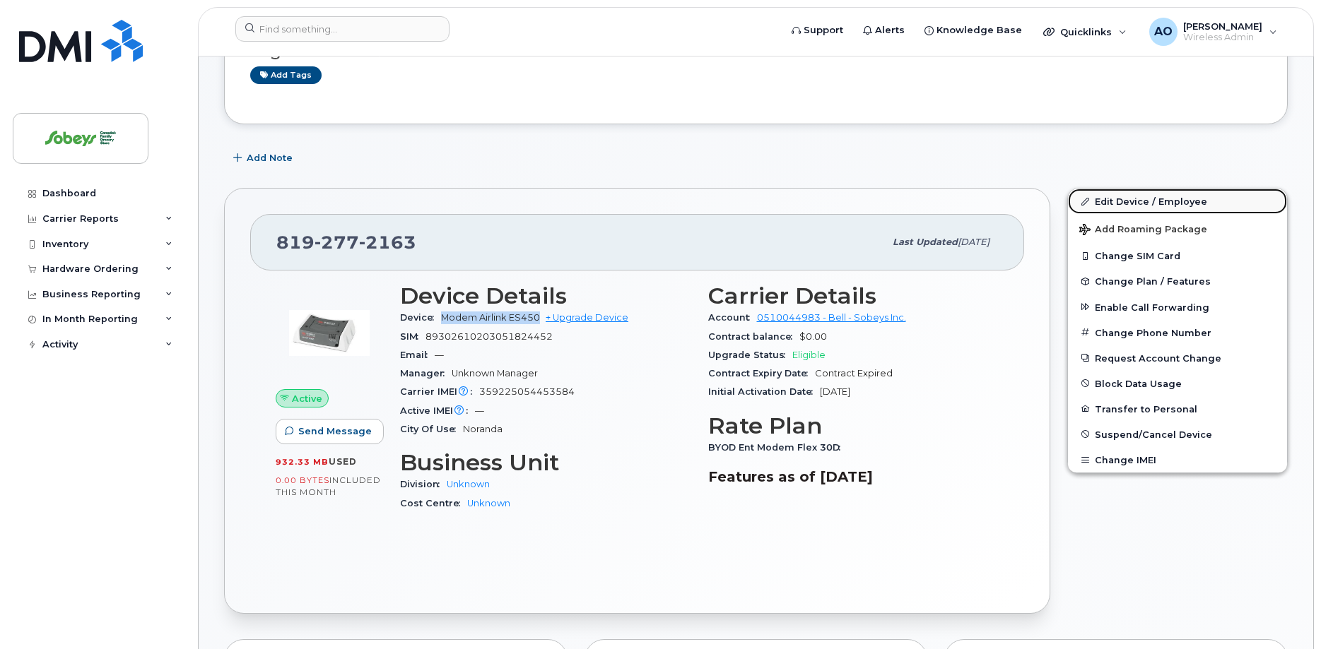
drag, startPoint x: 1162, startPoint y: 195, endPoint x: 1155, endPoint y: 201, distance: 10.0
click at [1162, 197] on link "Edit Device / Employee" at bounding box center [1177, 201] width 219 height 25
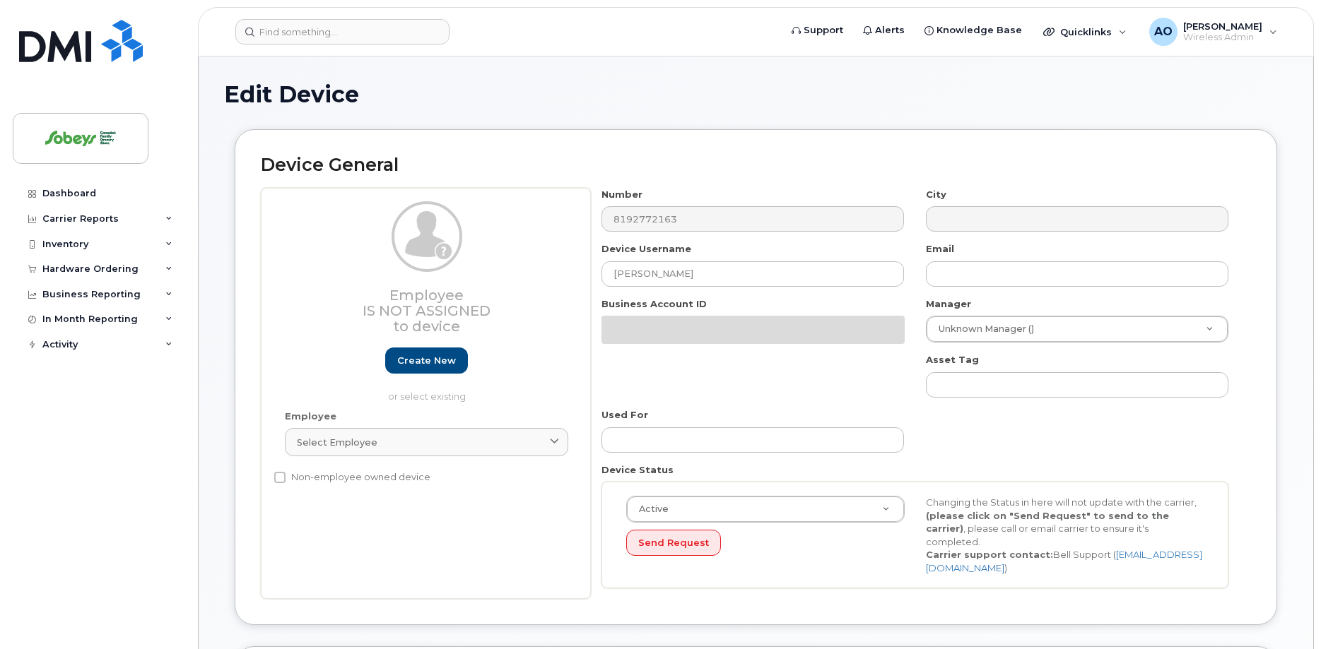
select select "17270599"
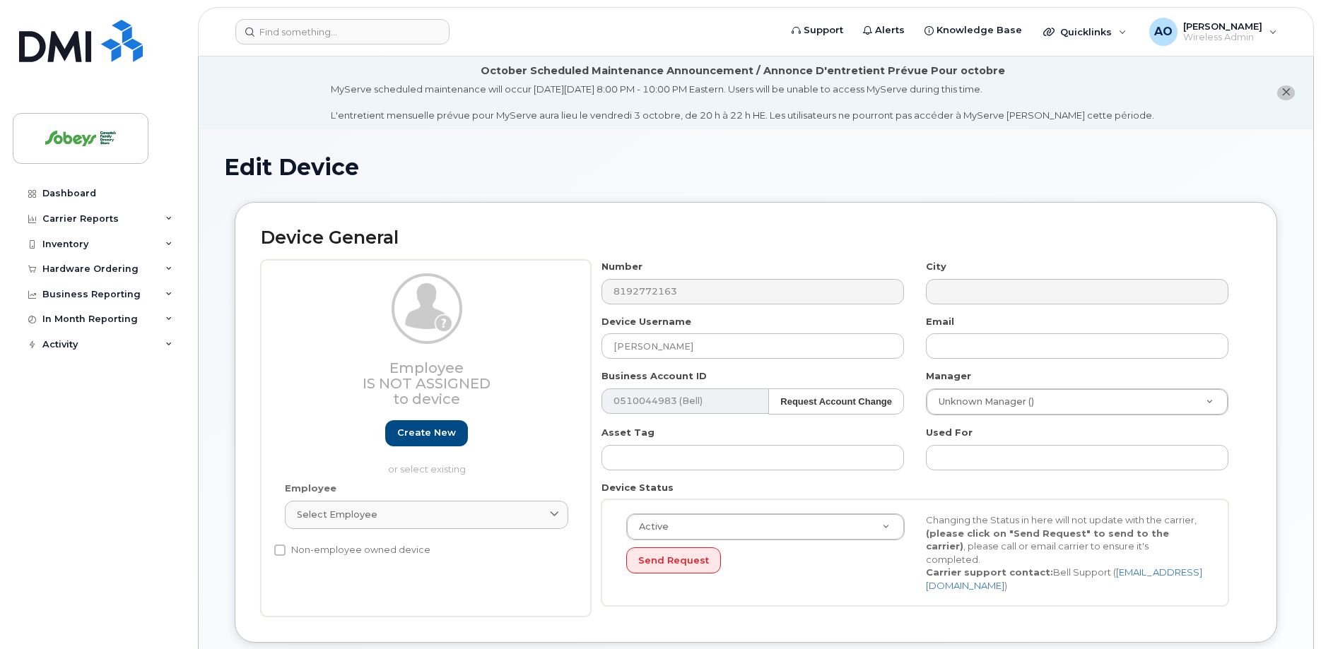
click at [664, 260] on div "Device General Employee Is not assigned to device Create new or select existing…" at bounding box center [756, 423] width 1042 height 442
click at [683, 333] on div "Device Username Patrick Ouellet" at bounding box center [753, 337] width 324 height 45
drag, startPoint x: 704, startPoint y: 347, endPoint x: 526, endPoint y: 339, distance: 178.2
click at [601, 336] on input "Patrick Ouellet" at bounding box center [752, 346] width 302 height 25
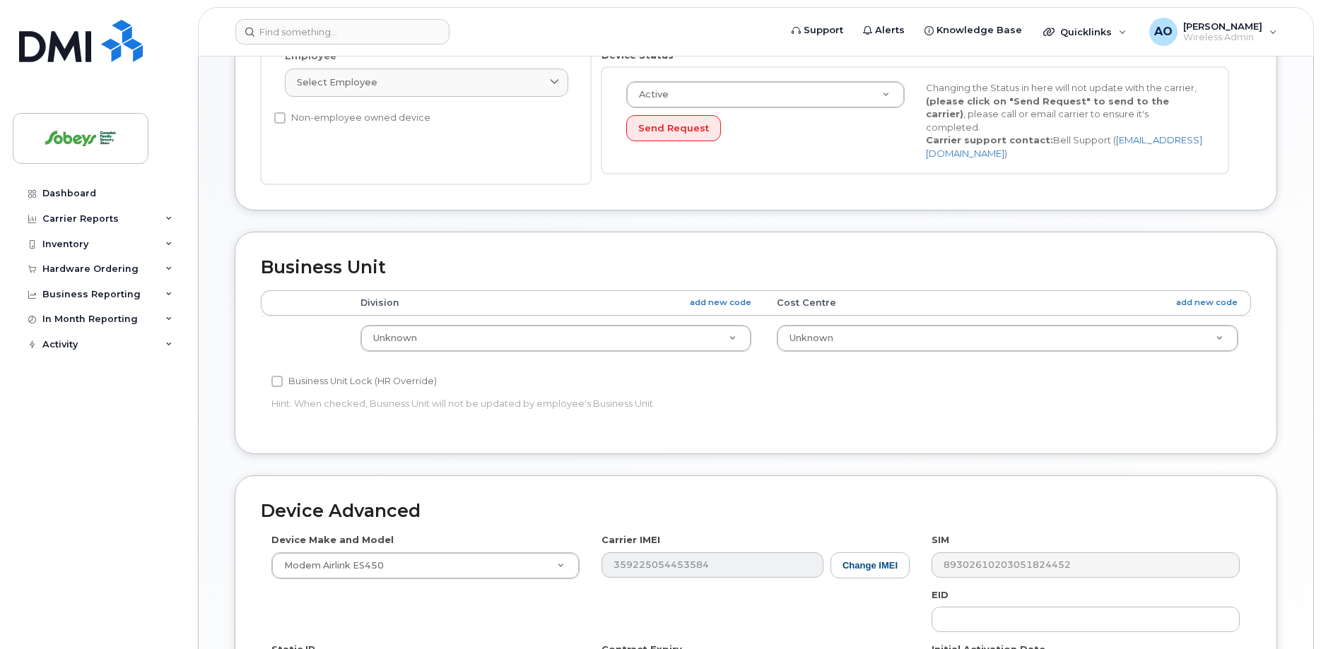
scroll to position [667, 0]
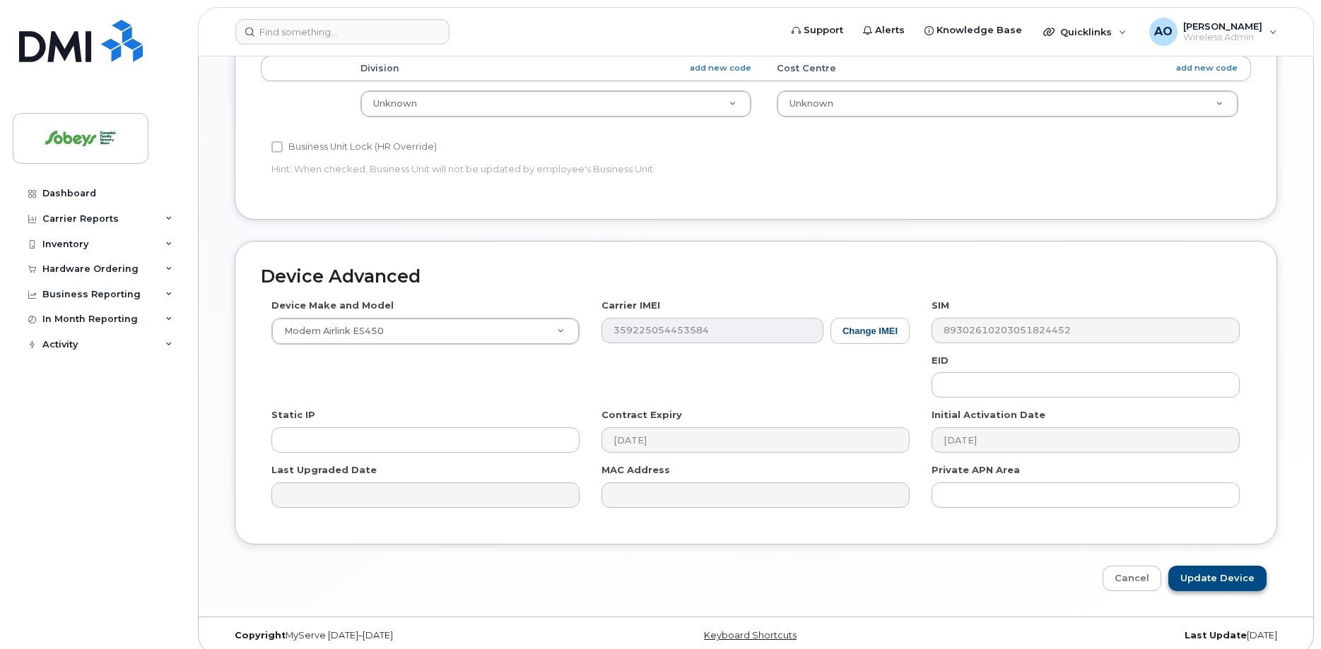
type input "Store ?? LTE"
click at [1235, 572] on input "Update Device" at bounding box center [1217, 579] width 98 height 26
type input "Saving..."
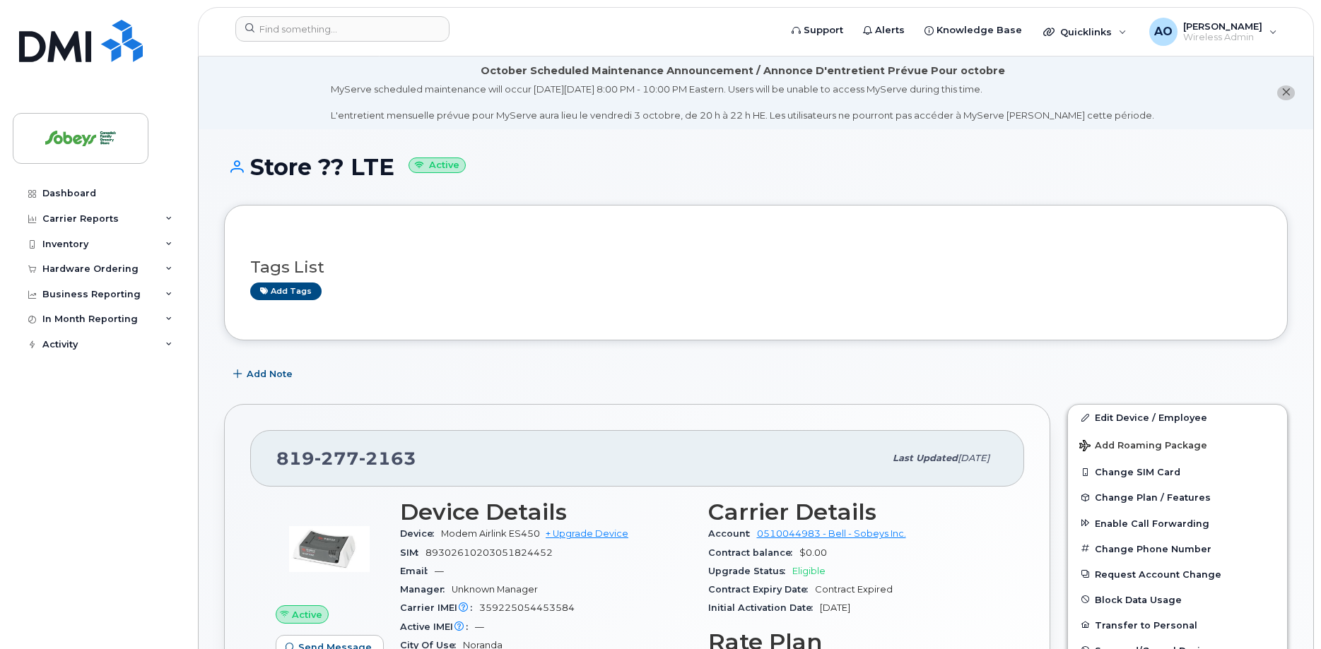
drag, startPoint x: 254, startPoint y: 170, endPoint x: 395, endPoint y: 174, distance: 140.7
click at [395, 174] on h1 "Store ?? LTE Active" at bounding box center [755, 167] width 1063 height 25
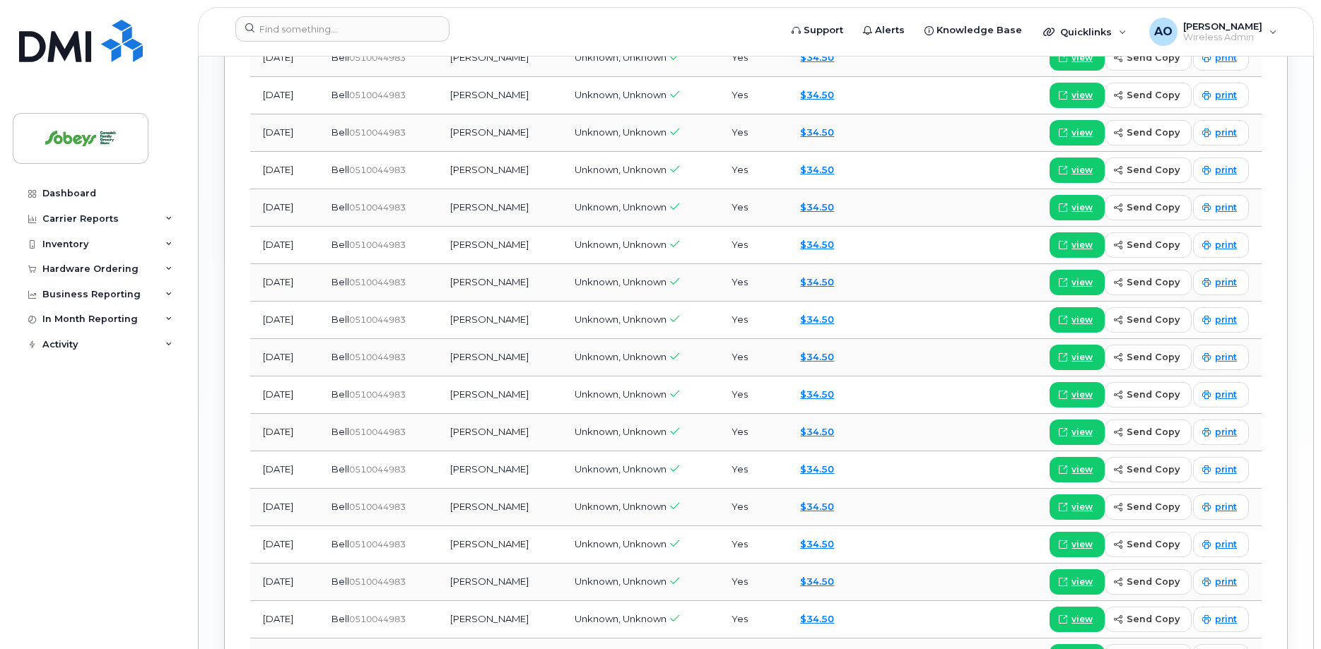
scroll to position [1666, 0]
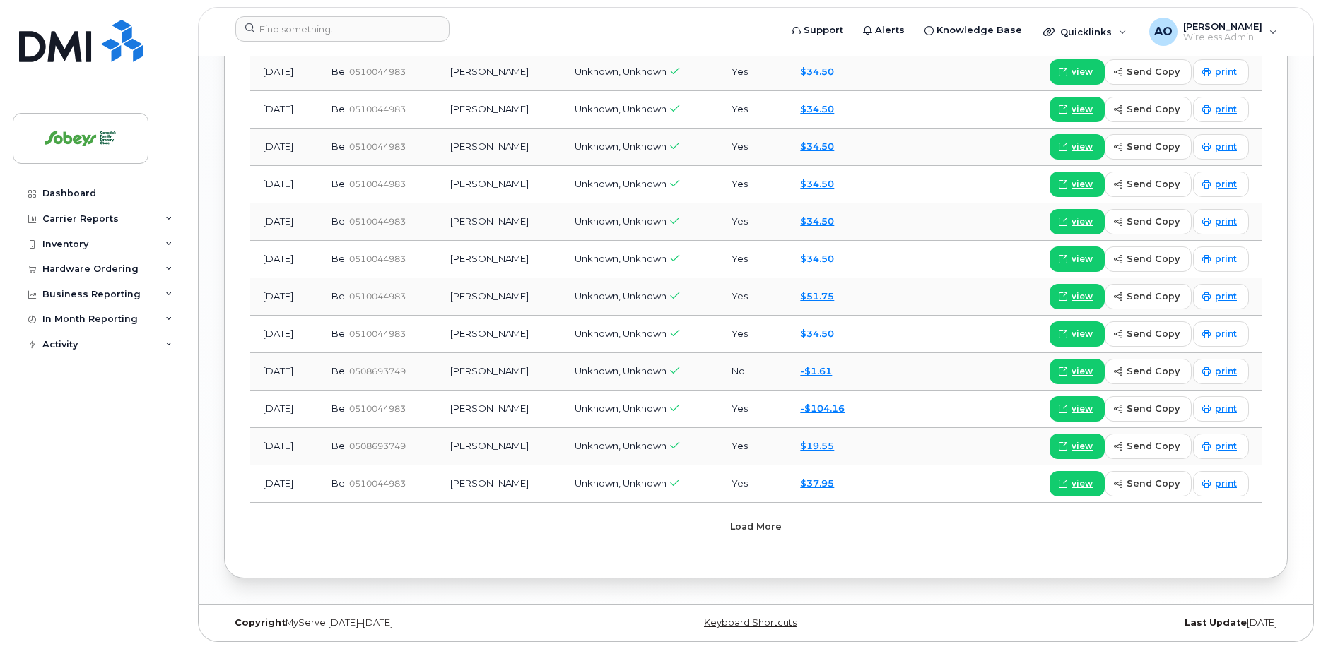
click at [727, 528] on button "Load more" at bounding box center [756, 526] width 424 height 25
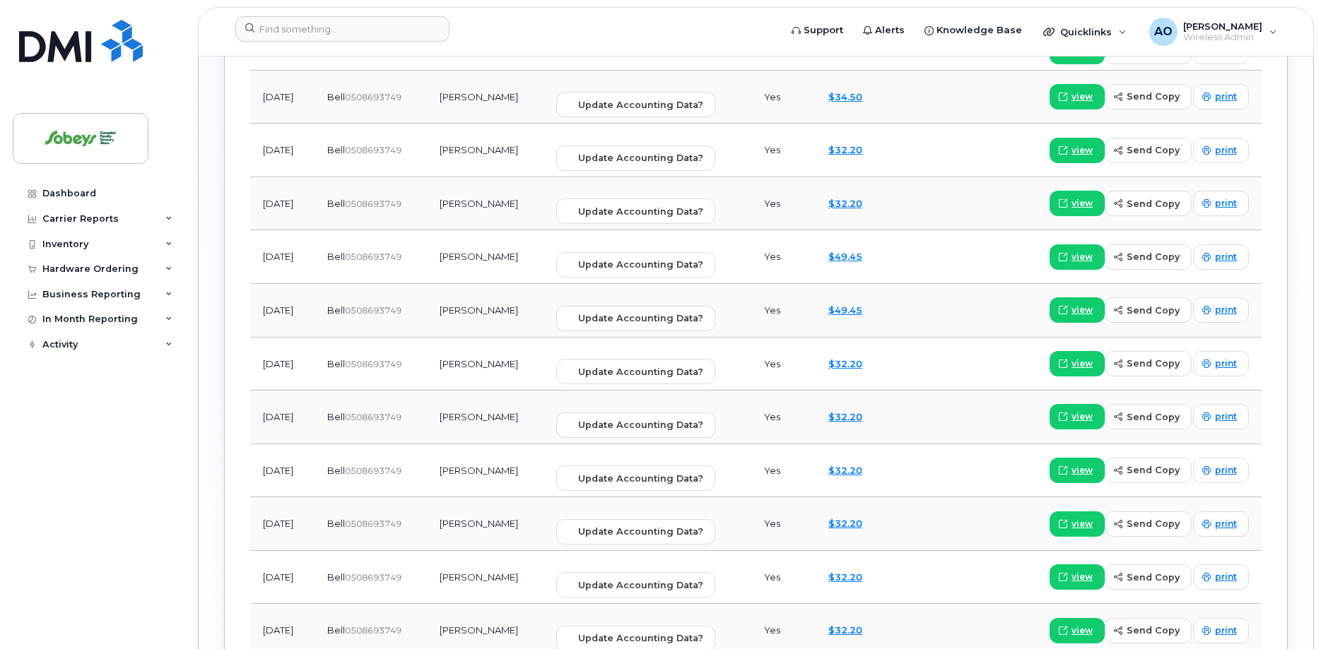
scroll to position [2429, 0]
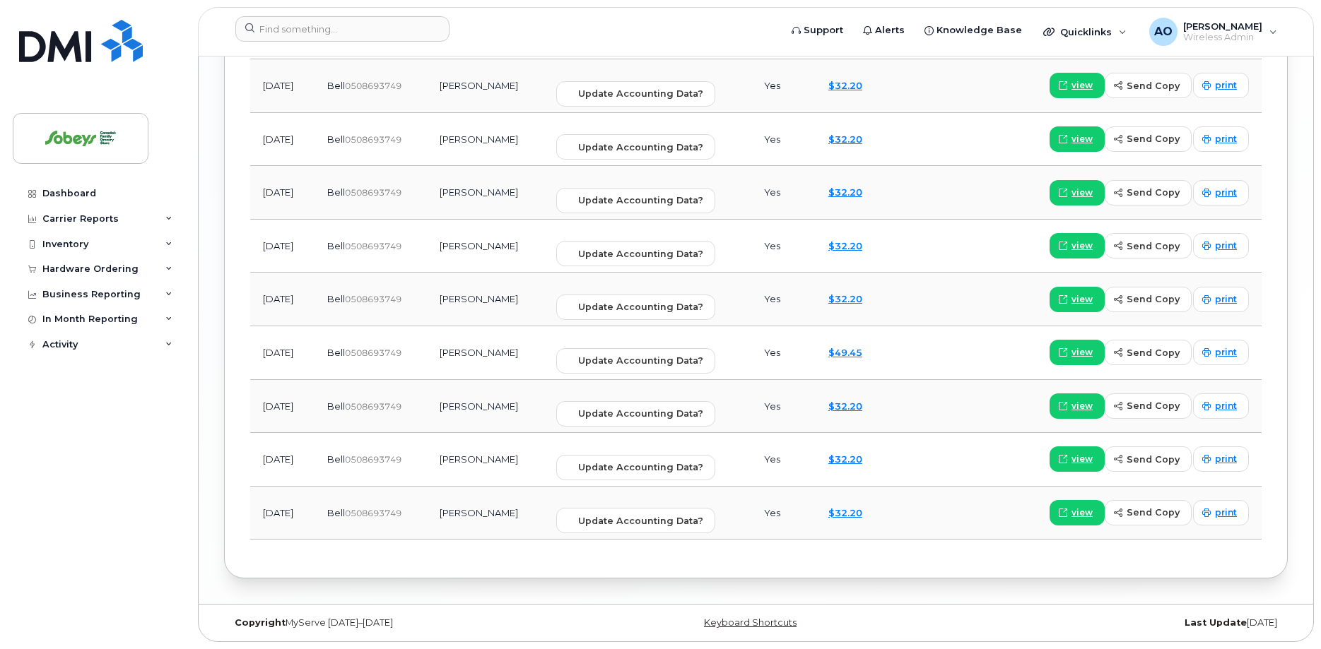
drag, startPoint x: 315, startPoint y: 515, endPoint x: 250, endPoint y: 516, distance: 65.0
click at [250, 516] on td "Aug 2022" at bounding box center [282, 514] width 64 height 54
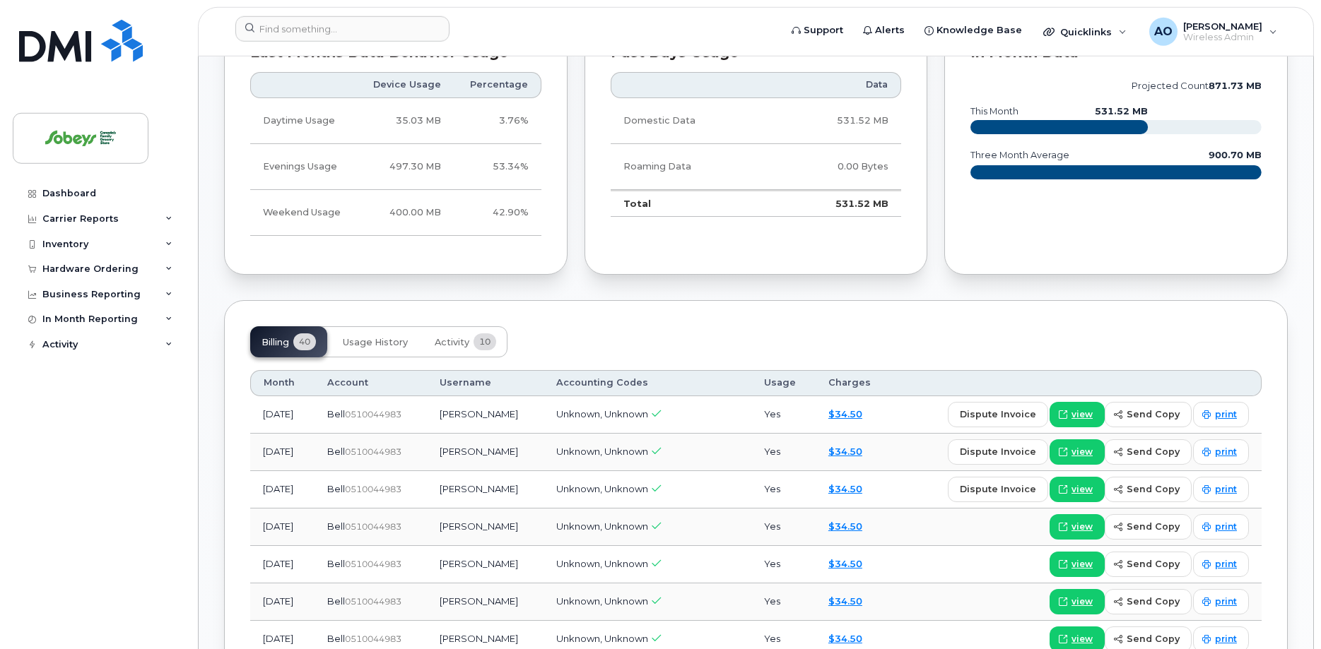
scroll to position [627, 0]
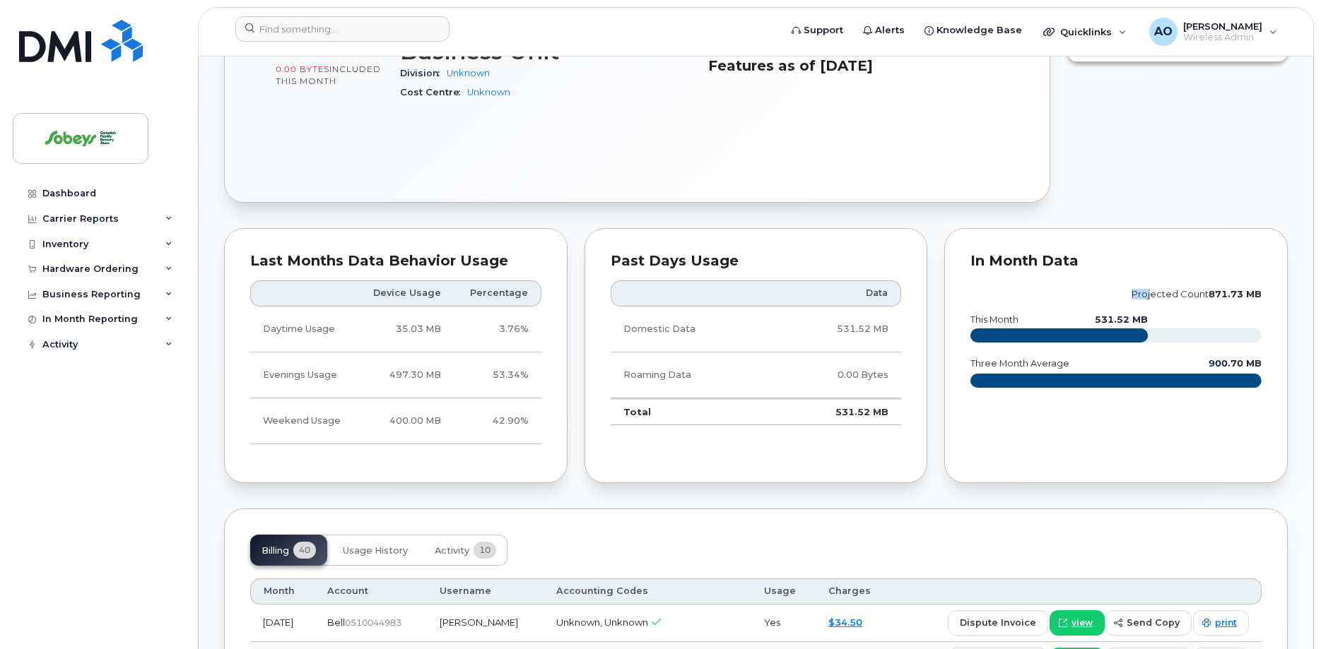
drag, startPoint x: 1095, startPoint y: 315, endPoint x: 1153, endPoint y: 316, distance: 57.9
click at [1153, 316] on icon "projected count 871.73 MB this month 531.52 MB three month average 900.70 MB" at bounding box center [1115, 344] width 291 height 127
click at [1174, 347] on icon "projected count 871.73 MB this month 531.52 MB three month average 900.70 MB" at bounding box center [1115, 344] width 291 height 127
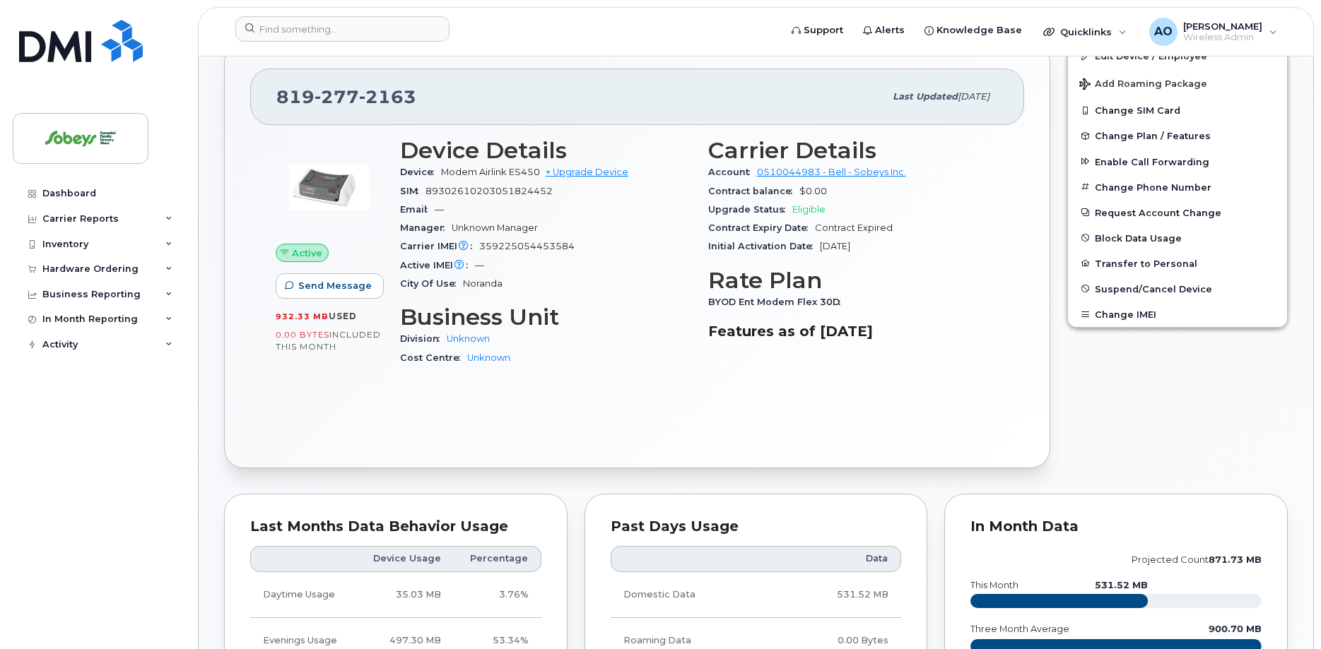
scroll to position [339, 0]
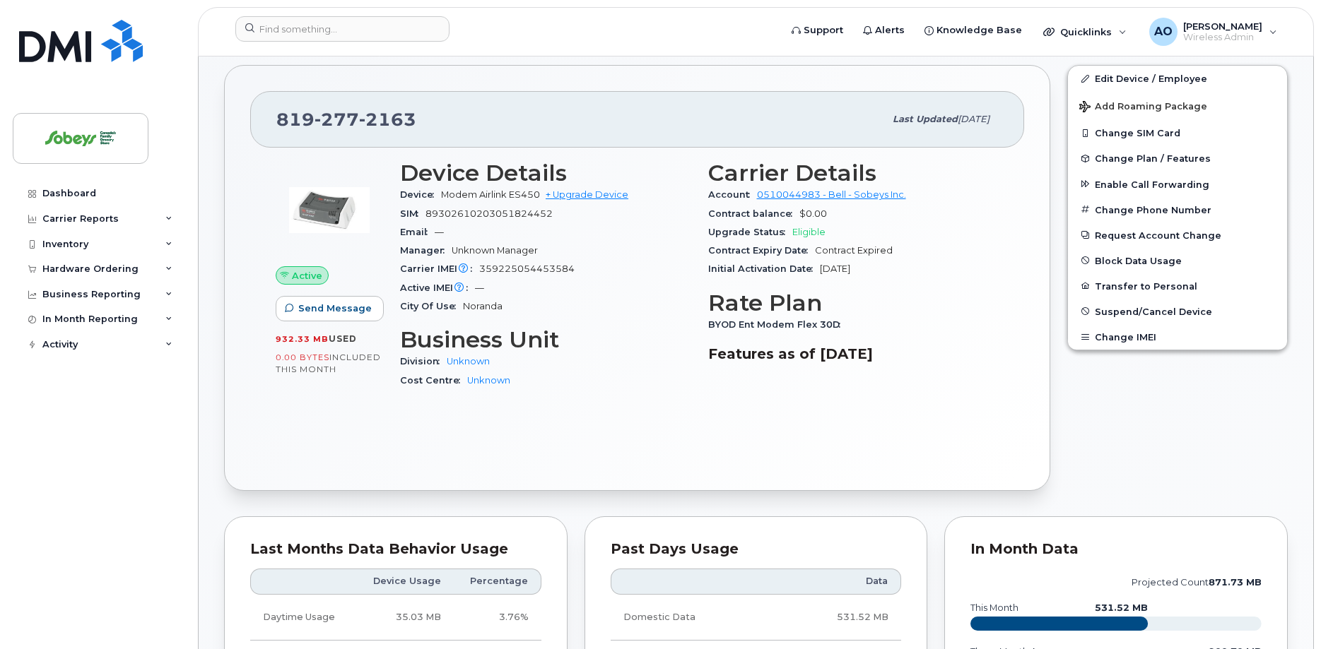
drag, startPoint x: 541, startPoint y: 196, endPoint x: 518, endPoint y: 196, distance: 23.3
click at [540, 196] on span "Modem Airlink ES450" at bounding box center [490, 194] width 99 height 11
drag, startPoint x: 518, startPoint y: 196, endPoint x: 446, endPoint y: 195, distance: 72.1
click at [446, 195] on span "Modem Airlink ES450" at bounding box center [490, 194] width 99 height 11
drag, startPoint x: 284, startPoint y: 119, endPoint x: 310, endPoint y: 118, distance: 26.2
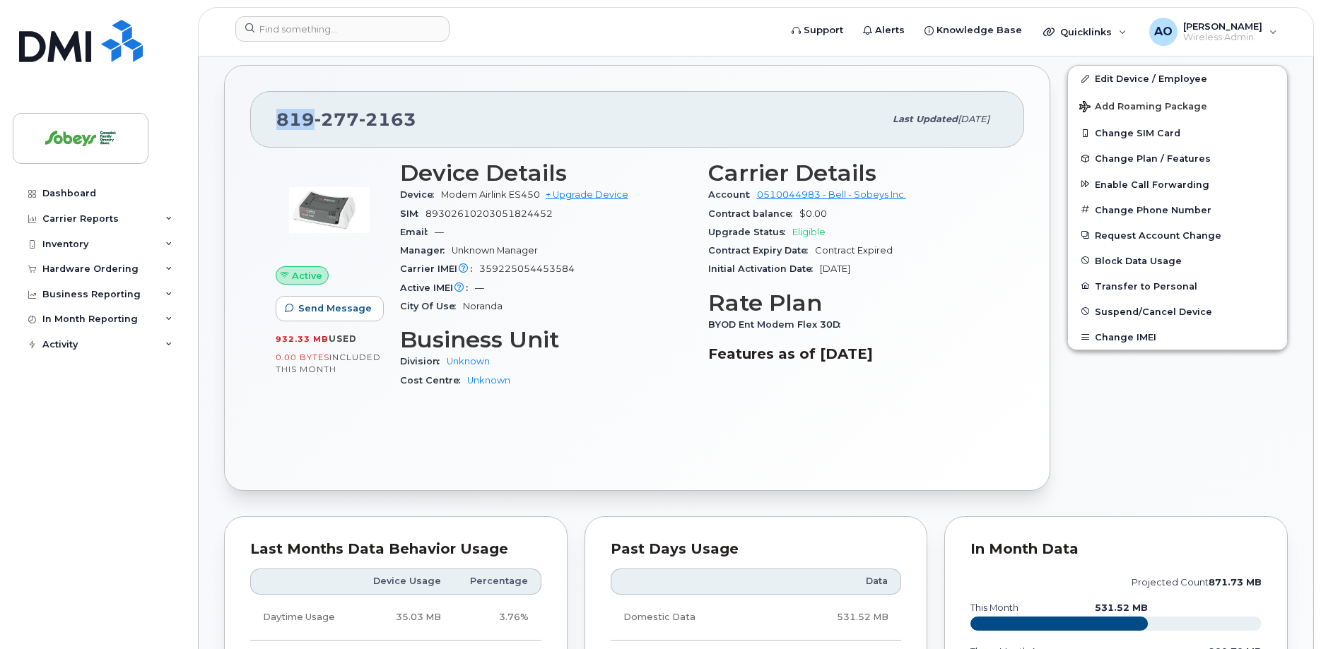
click at [310, 118] on span "[PHONE_NUMBER]" at bounding box center [346, 119] width 140 height 21
drag, startPoint x: 419, startPoint y: 122, endPoint x: 280, endPoint y: 120, distance: 139.2
click at [280, 120] on div "[PHONE_NUMBER]" at bounding box center [580, 120] width 608 height 30
copy span "[PHONE_NUMBER]"
drag, startPoint x: 1174, startPoint y: 80, endPoint x: 1158, endPoint y: 80, distance: 15.5
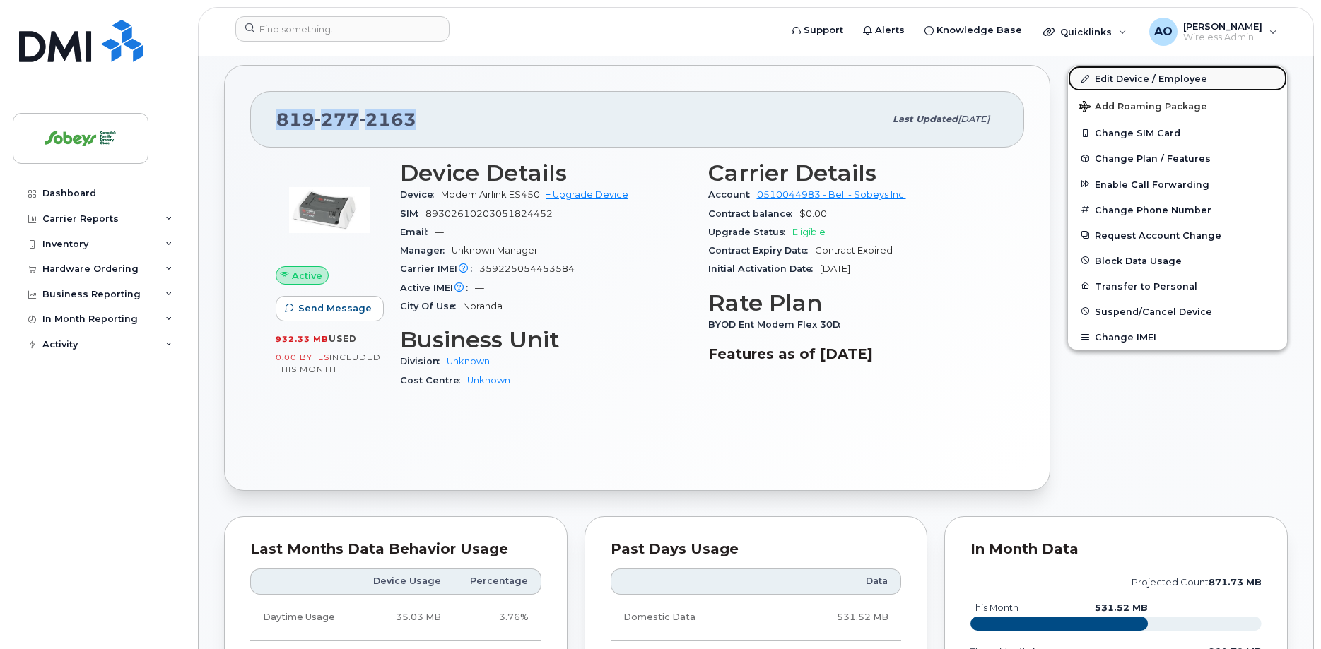
click at [1173, 80] on link "Edit Device / Employee" at bounding box center [1177, 78] width 219 height 25
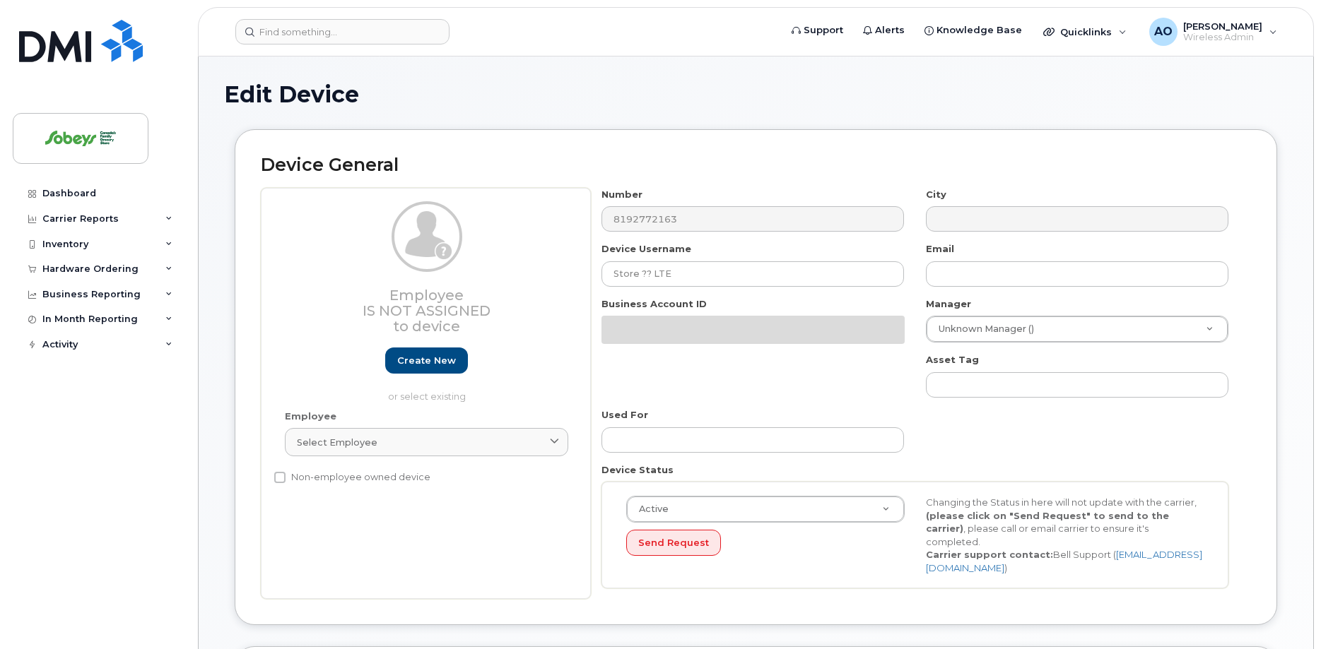
select select "17270599"
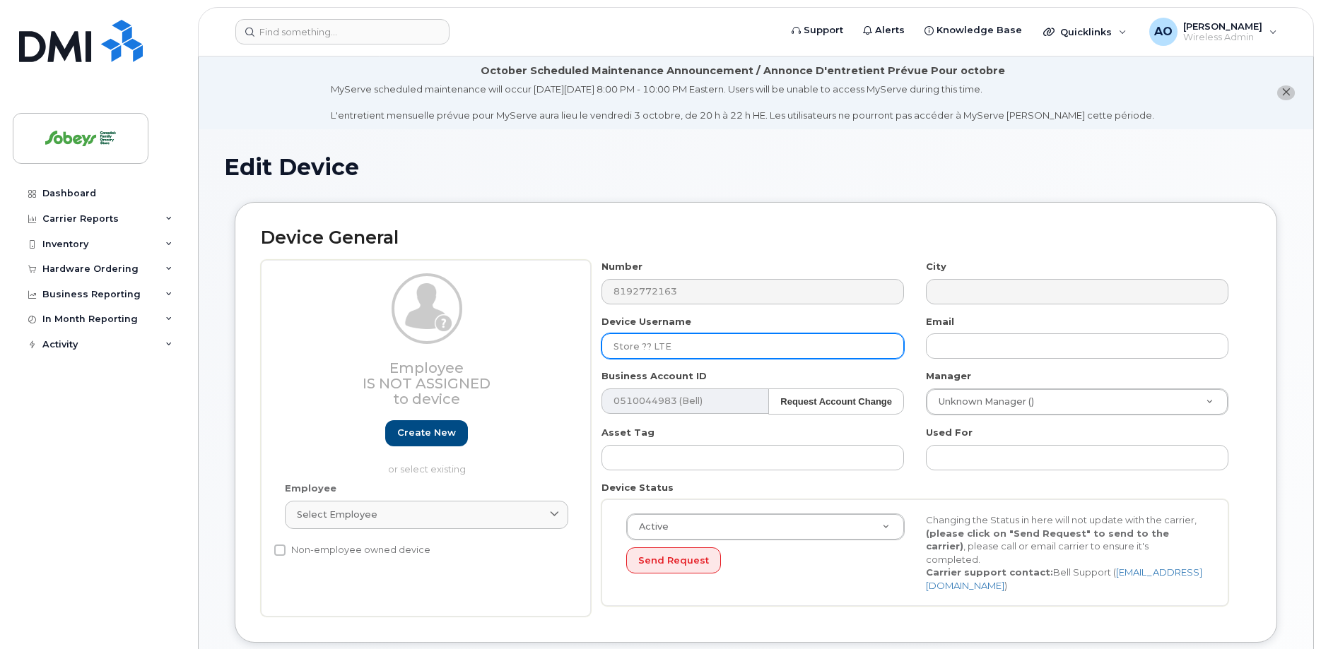
click at [662, 350] on input "Store ?? LTE" at bounding box center [752, 346] width 302 height 25
drag, startPoint x: 650, startPoint y: 346, endPoint x: 619, endPoint y: 341, distance: 31.5
click at [649, 346] on input "Store ?? LTE" at bounding box center [752, 346] width 302 height 25
drag, startPoint x: 619, startPoint y: 341, endPoint x: 570, endPoint y: 343, distance: 48.8
click at [601, 334] on input "Store ?? LTE" at bounding box center [752, 346] width 302 height 25
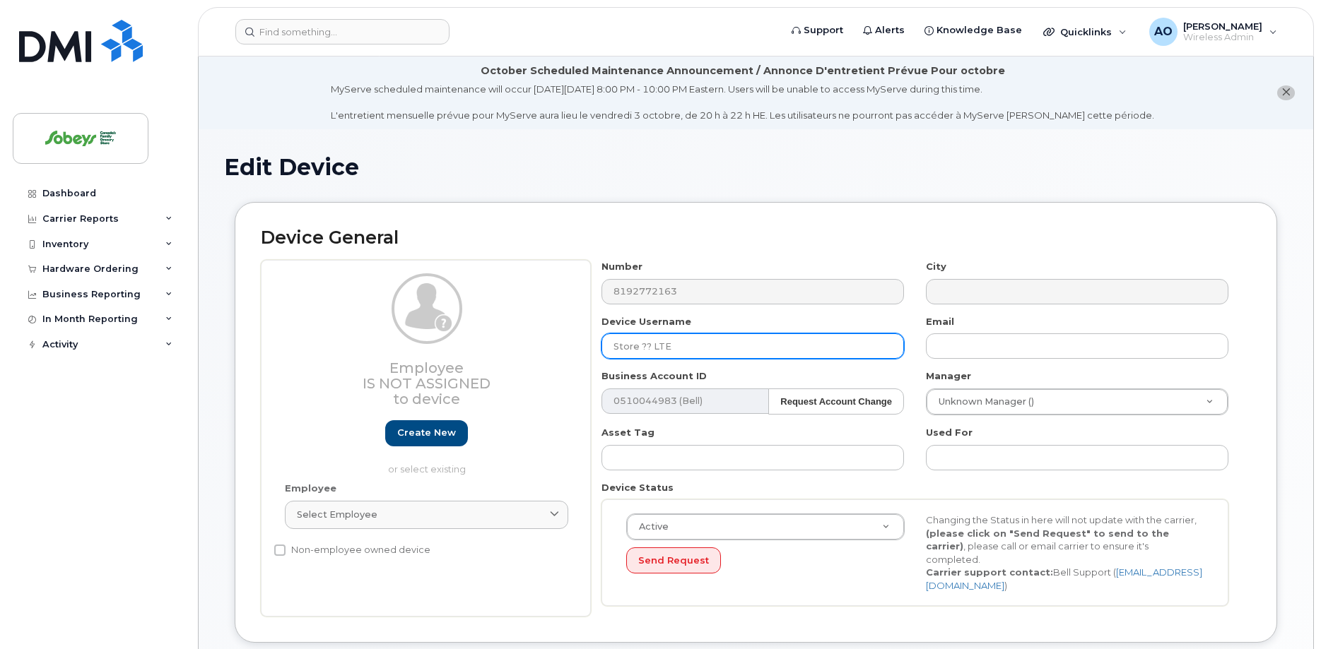
paste input "8629"
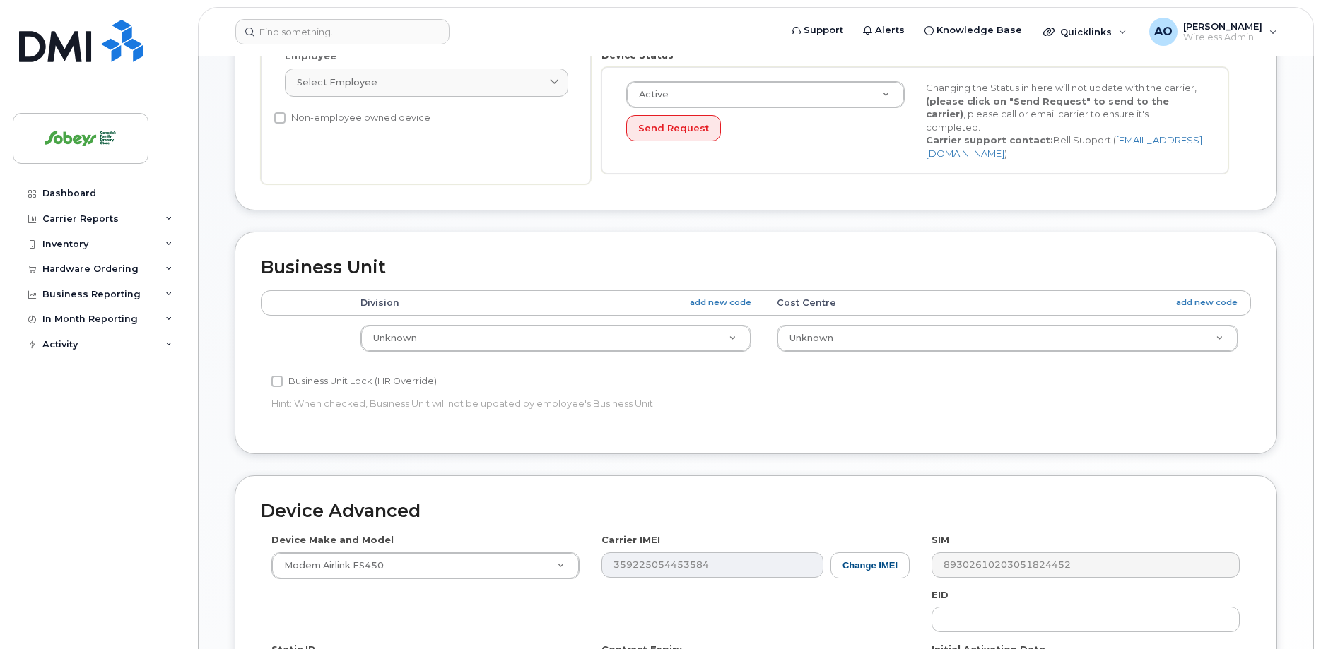
scroll to position [667, 0]
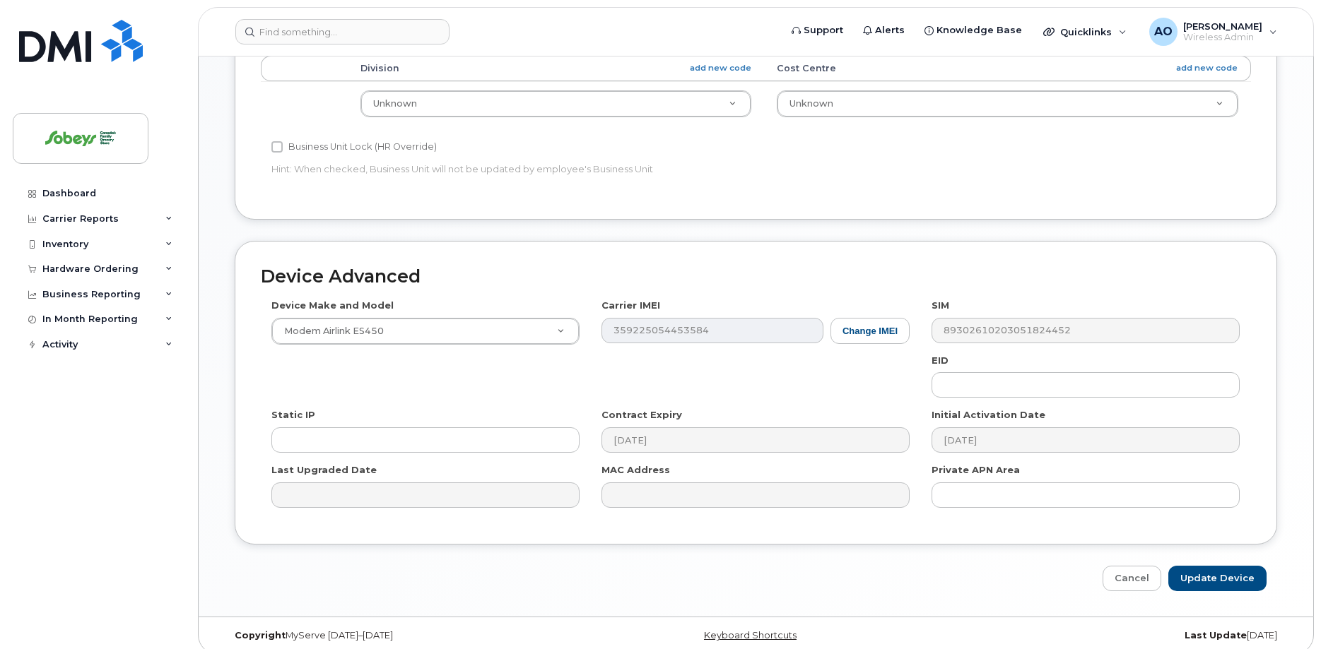
type input "8629IGA Extra LTE"
click at [1212, 566] on input "Update Device" at bounding box center [1217, 579] width 98 height 26
type input "Saving..."
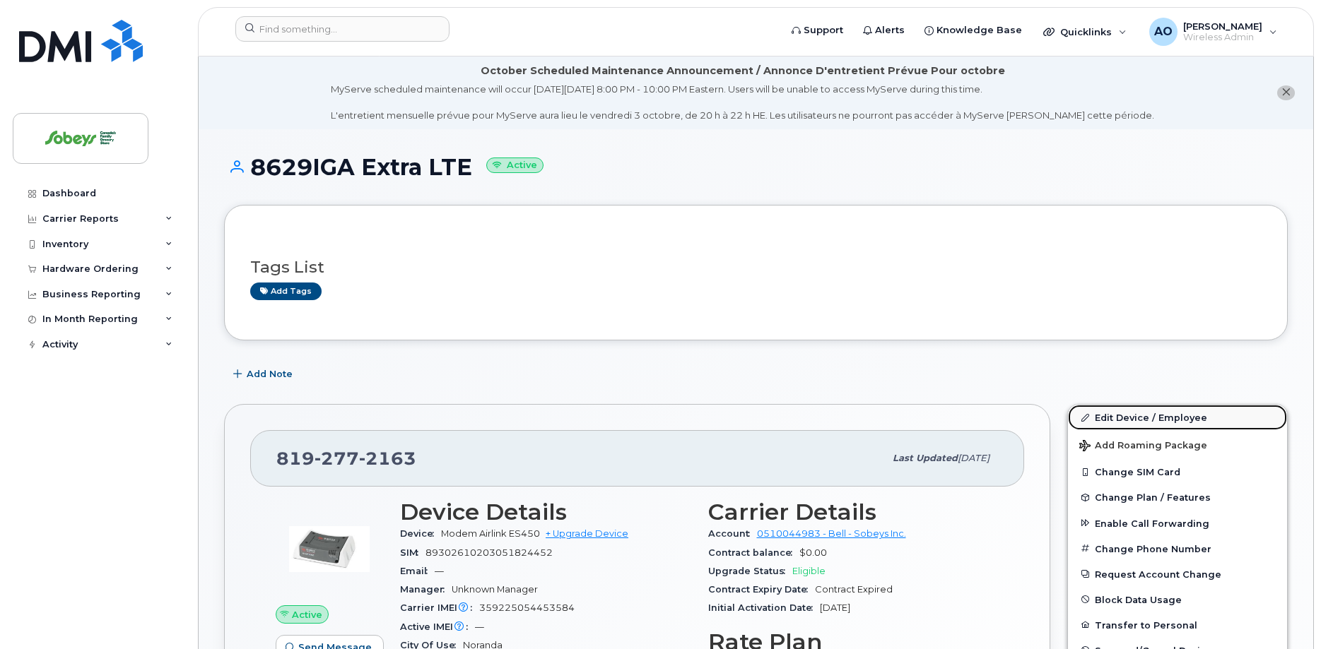
click at [1174, 421] on link "Edit Device / Employee" at bounding box center [1177, 417] width 219 height 25
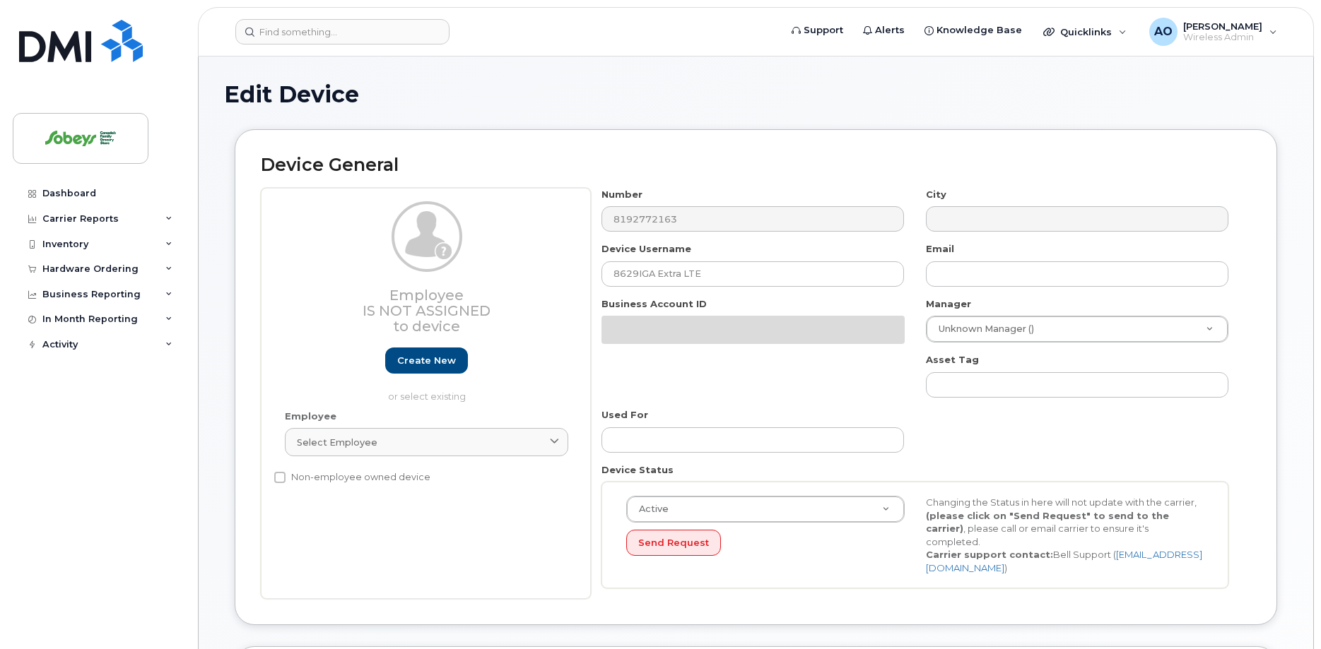
select select "17270599"
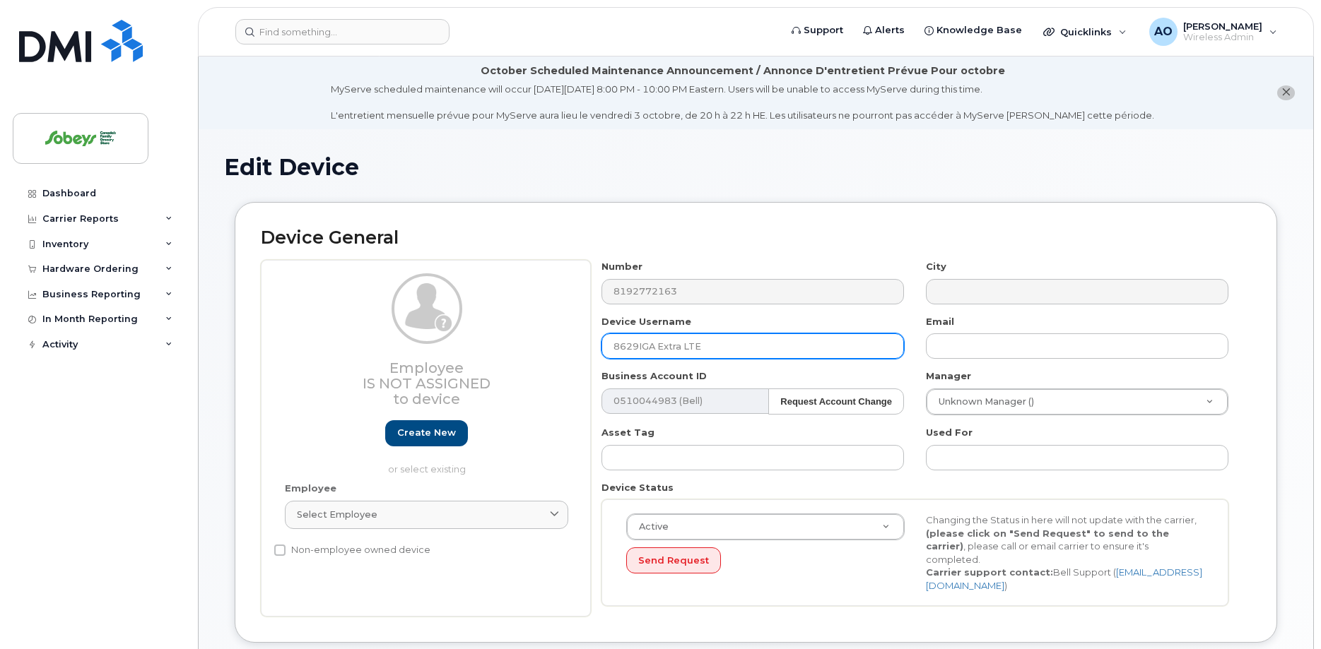
click at [640, 344] on input "8629IGA Extra LTE" at bounding box center [752, 346] width 302 height 25
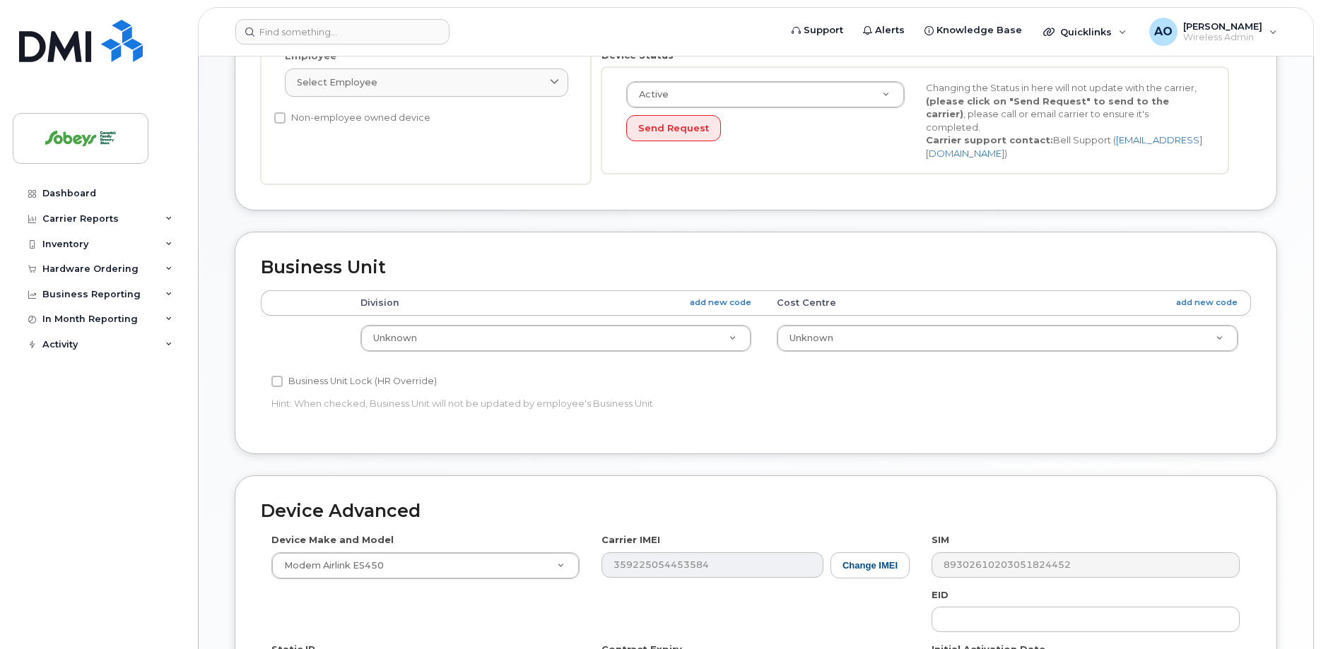
scroll to position [667, 0]
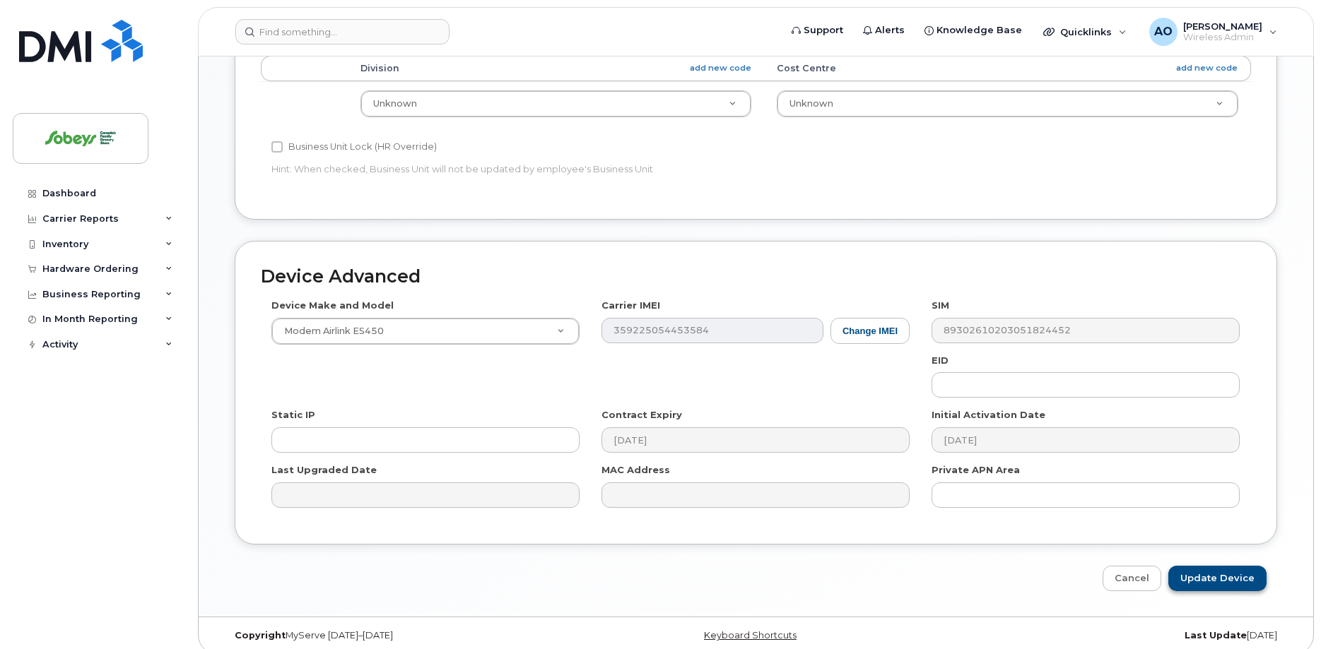
type input "8629 IGA Extra LTE"
click at [1216, 566] on input "Update Device" at bounding box center [1217, 579] width 98 height 26
type input "Saving..."
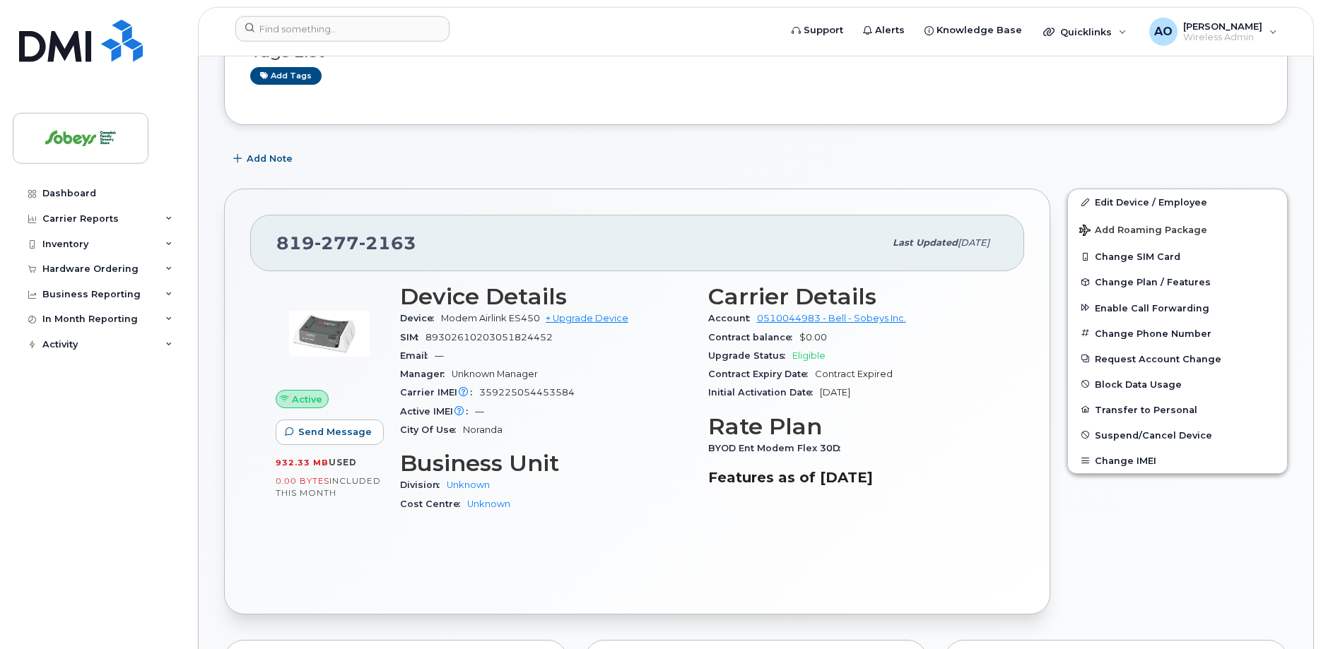
scroll to position [216, 0]
drag, startPoint x: 892, startPoint y: 398, endPoint x: 819, endPoint y: 398, distance: 73.5
click at [704, 389] on div "Carrier Details Account 0510044983 - Bell - Sobeys Inc. Contract balance $0.00 …" at bounding box center [854, 404] width 308 height 258
drag, startPoint x: 413, startPoint y: 240, endPoint x: 276, endPoint y: 237, distance: 137.1
click at [276, 237] on span "[PHONE_NUMBER]" at bounding box center [346, 242] width 140 height 21
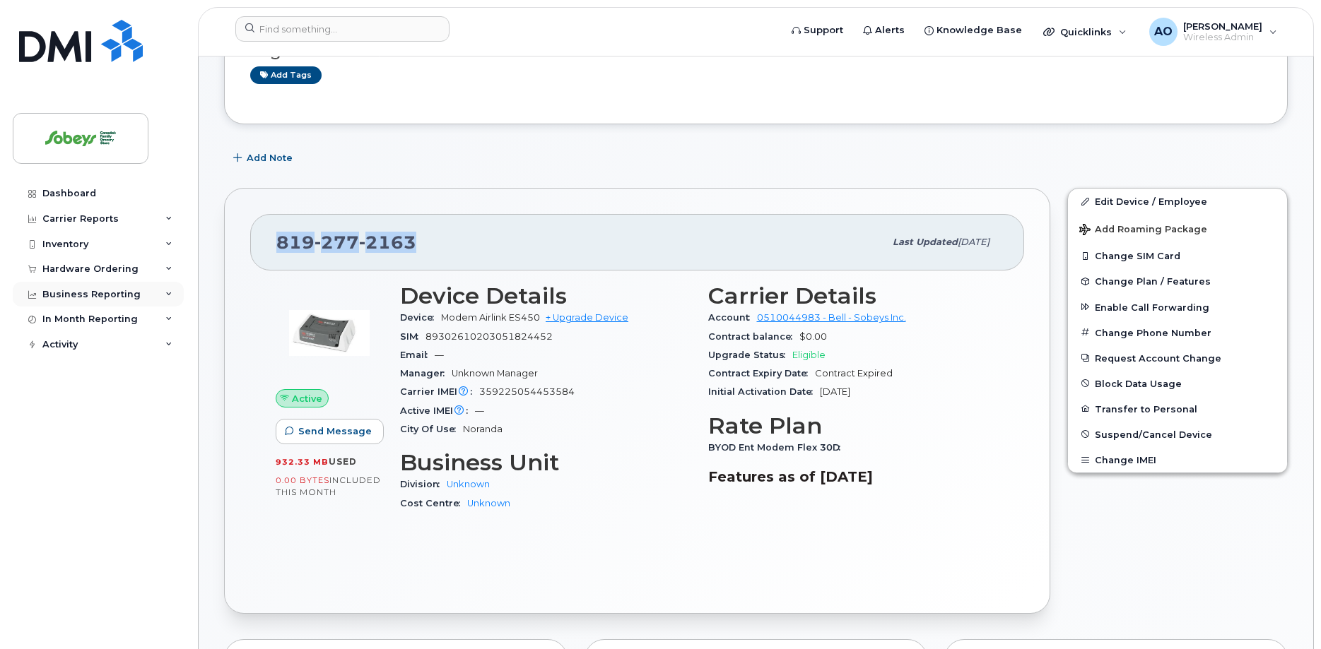
copy span "[PHONE_NUMBER]"
click at [423, 238] on div "[PHONE_NUMBER]" at bounding box center [580, 243] width 608 height 30
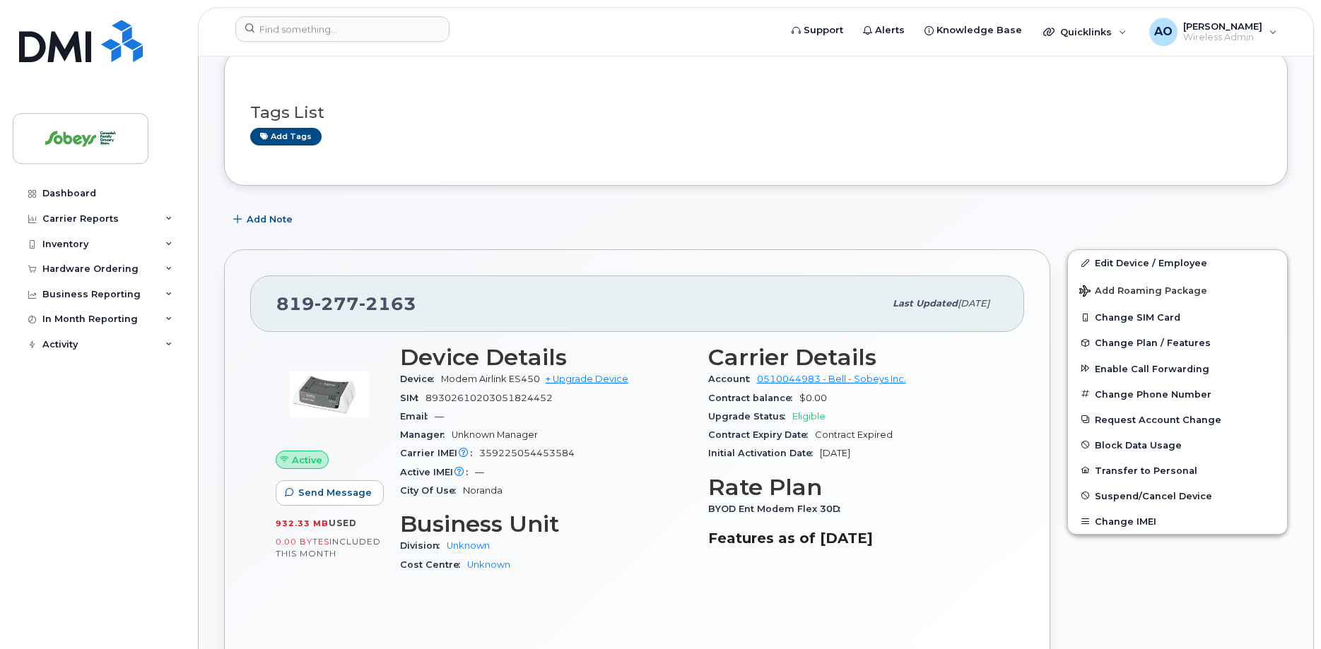
scroll to position [0, 0]
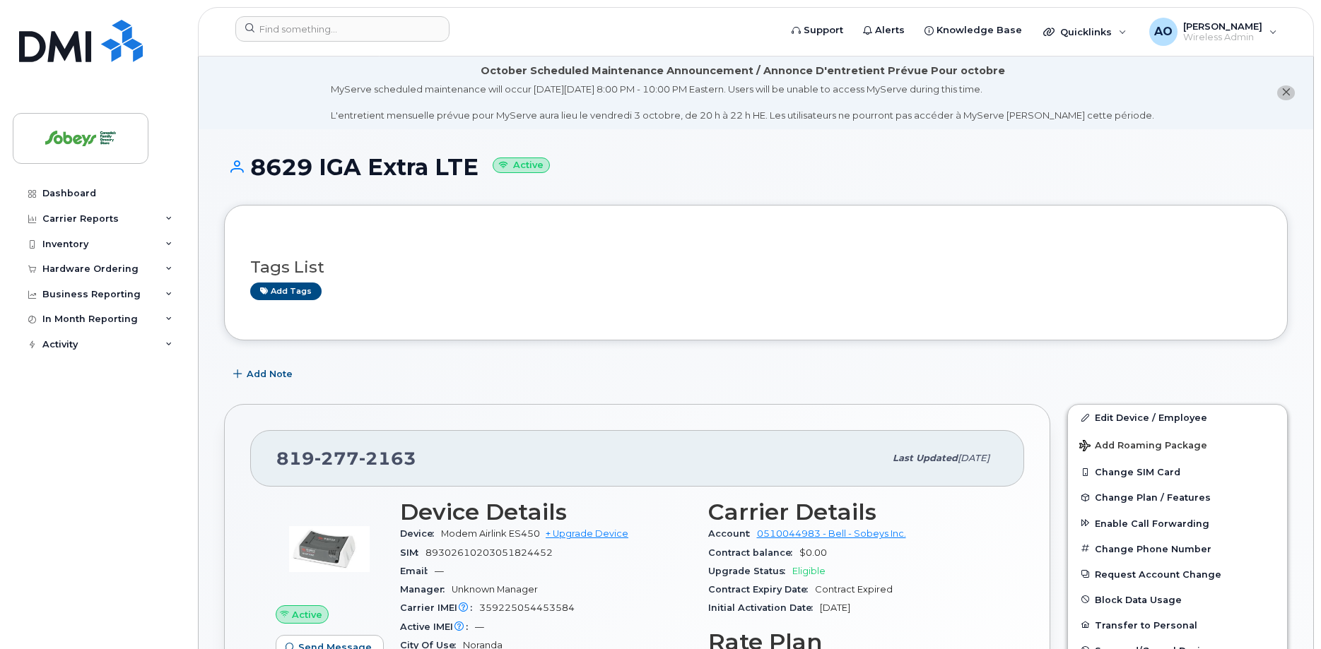
drag, startPoint x: 478, startPoint y: 167, endPoint x: 257, endPoint y: 163, distance: 221.2
click at [257, 163] on h1 "8629 IGA Extra LTE Active" at bounding box center [755, 167] width 1063 height 25
copy h1 "8629 IGA Extra LTE"
click at [314, 34] on input at bounding box center [342, 28] width 214 height 25
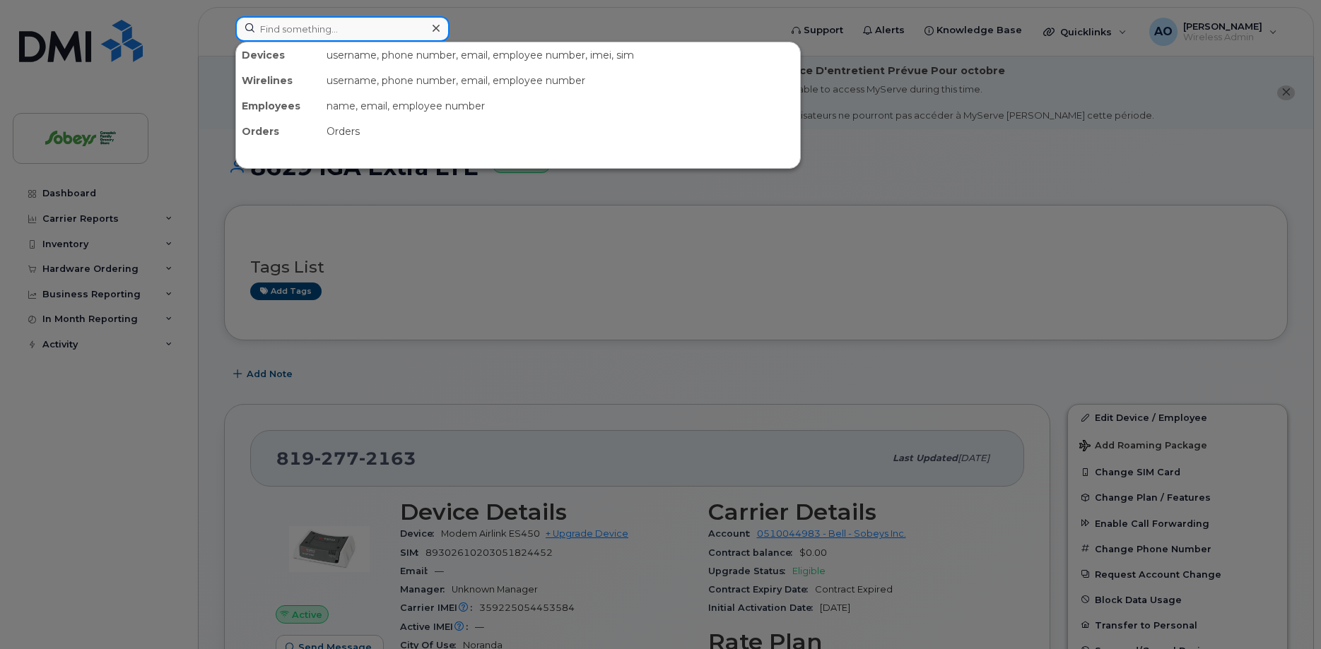
paste input "[PERSON_NAME]"
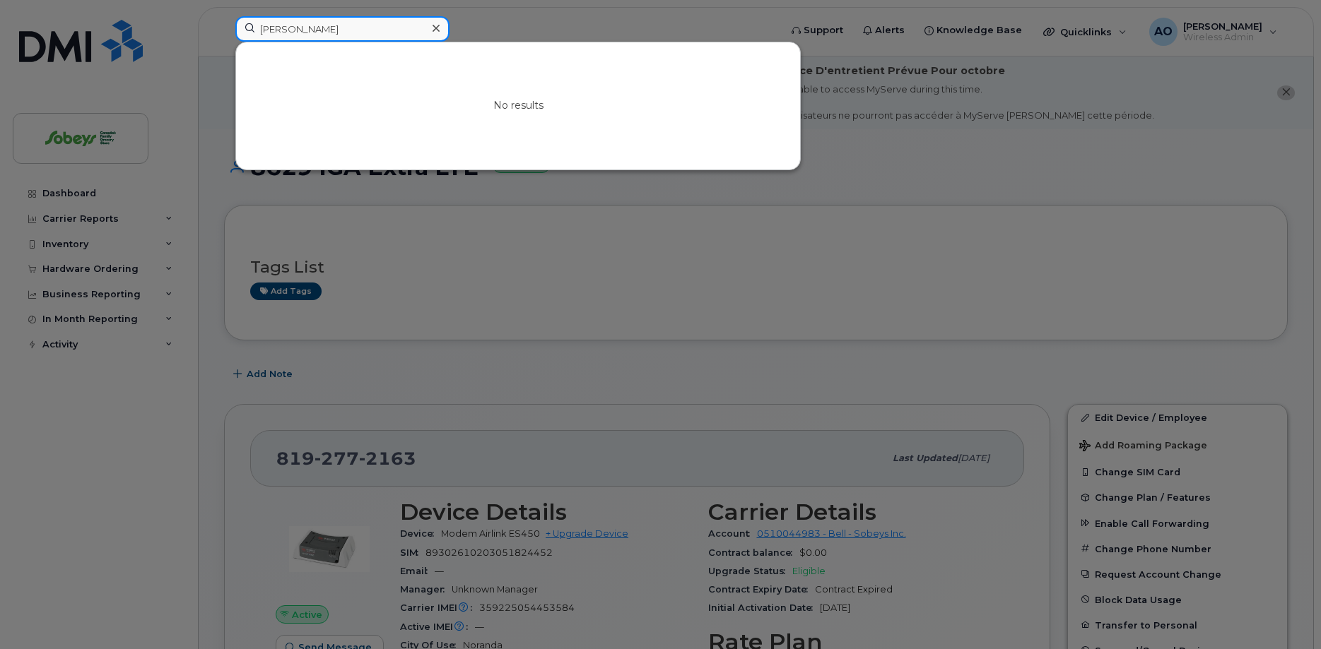
click at [314, 32] on input "[PERSON_NAME]" at bounding box center [342, 28] width 214 height 25
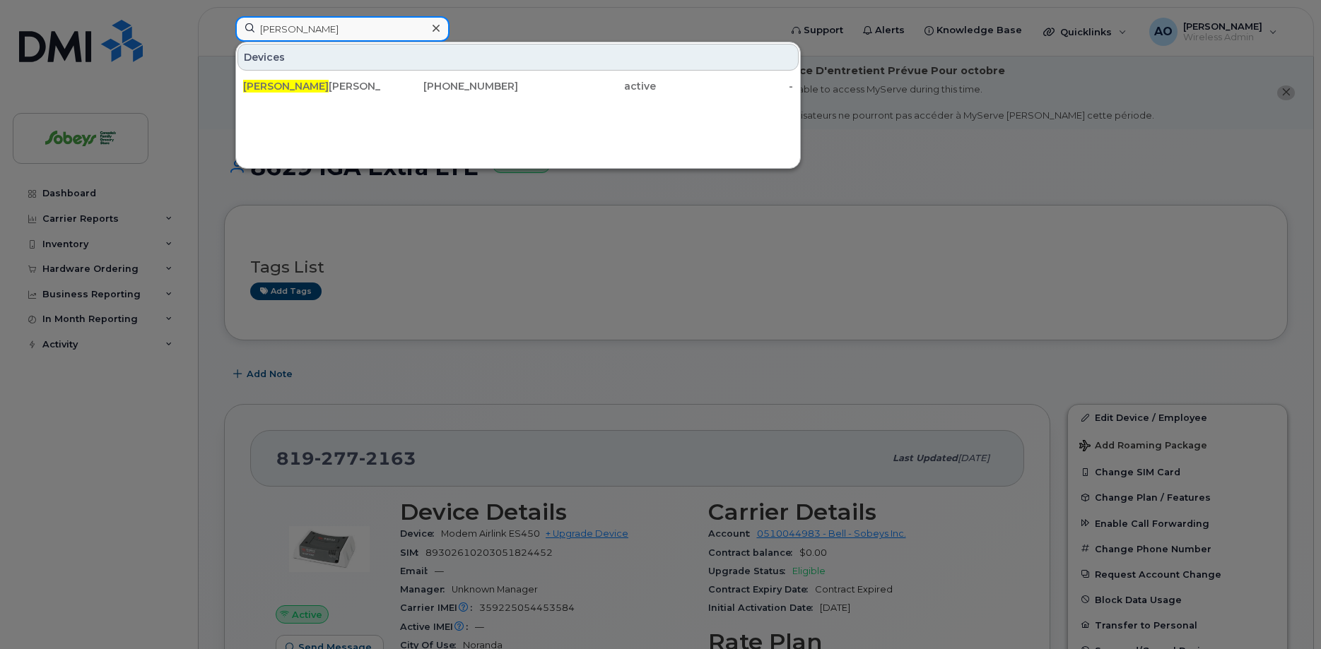
click at [324, 25] on input "[PERSON_NAME]" at bounding box center [342, 28] width 214 height 25
drag, startPoint x: 324, startPoint y: 28, endPoint x: 225, endPoint y: 24, distance: 98.3
click at [235, 24] on input "[PERSON_NAME]" at bounding box center [342, 28] width 214 height 25
paste input "Sue-An"
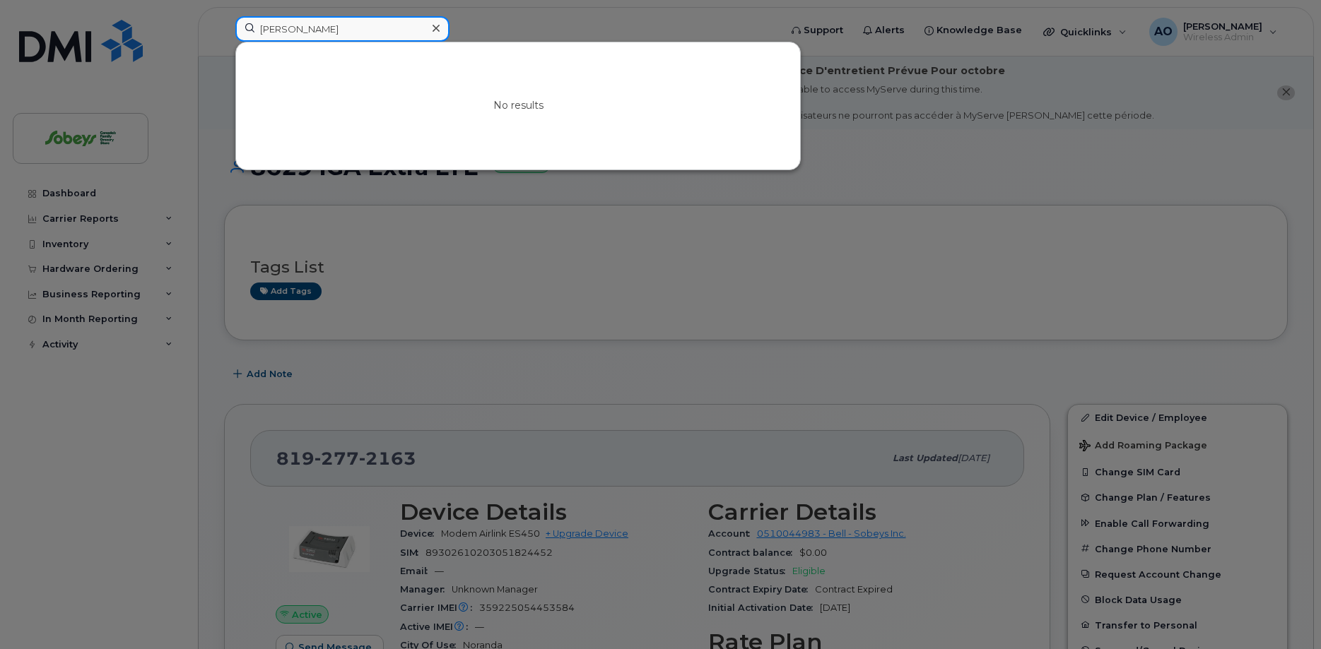
click at [305, 30] on input "[PERSON_NAME]" at bounding box center [342, 28] width 214 height 25
drag, startPoint x: 317, startPoint y: 30, endPoint x: 200, endPoint y: 21, distance: 117.0
click at [235, 21] on input "[PERSON_NAME]" at bounding box center [342, 28] width 214 height 25
paste input "Hongxin"
click at [260, 20] on input "Hongxin" at bounding box center [342, 28] width 214 height 25
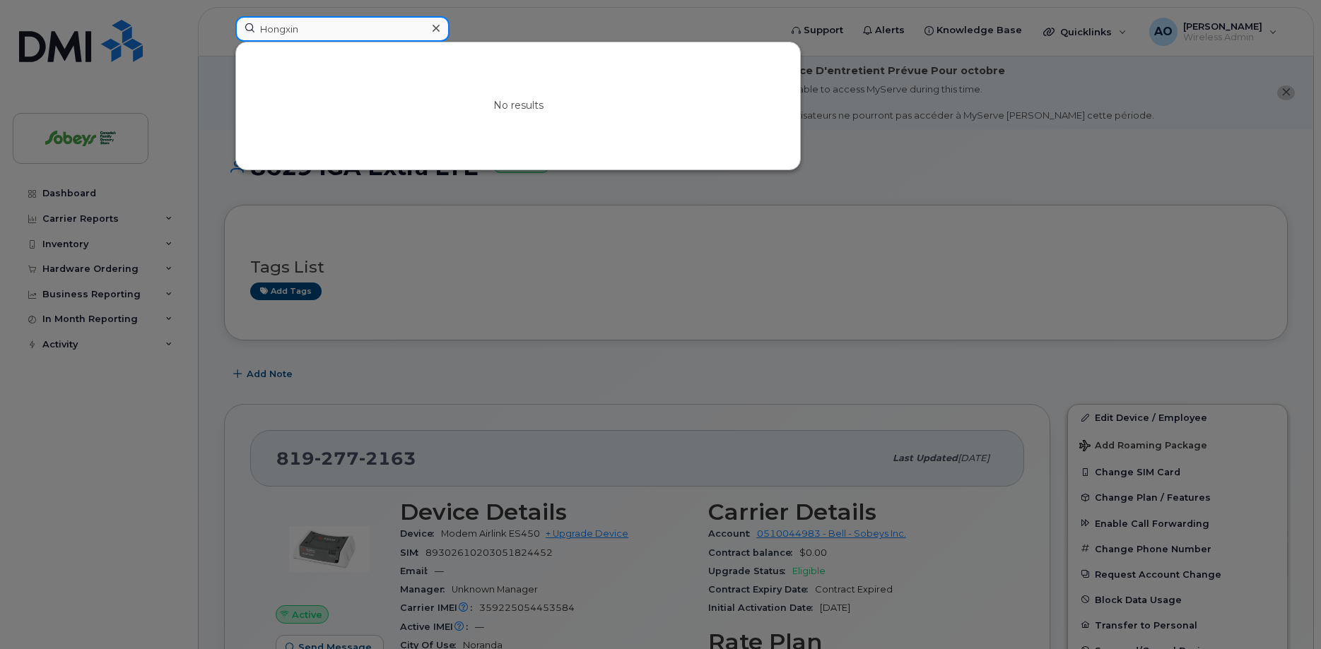
click at [286, 34] on input "Hongxin" at bounding box center [342, 28] width 214 height 25
paste input "Tolulope"
click at [288, 25] on input "Tolulope" at bounding box center [342, 28] width 214 height 25
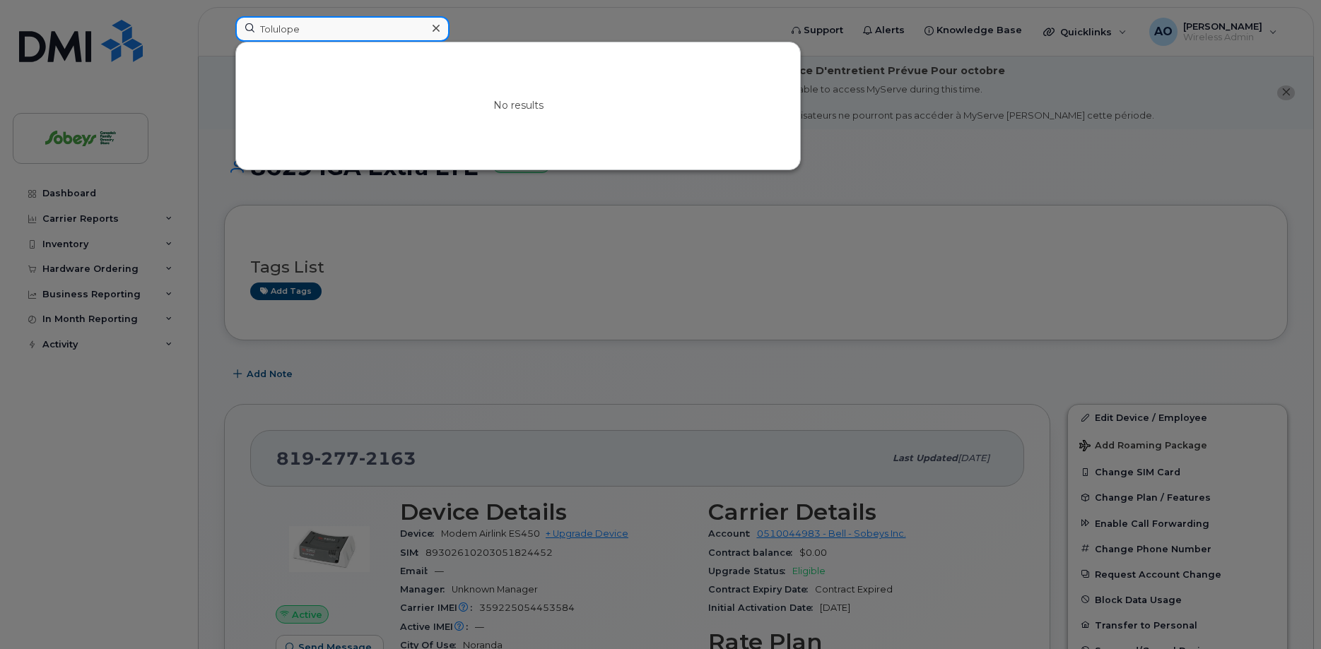
paste input "[PERSON_NAME]"
click at [282, 30] on input "[PERSON_NAME]" at bounding box center [342, 28] width 214 height 25
paste input "[PERSON_NAME]"
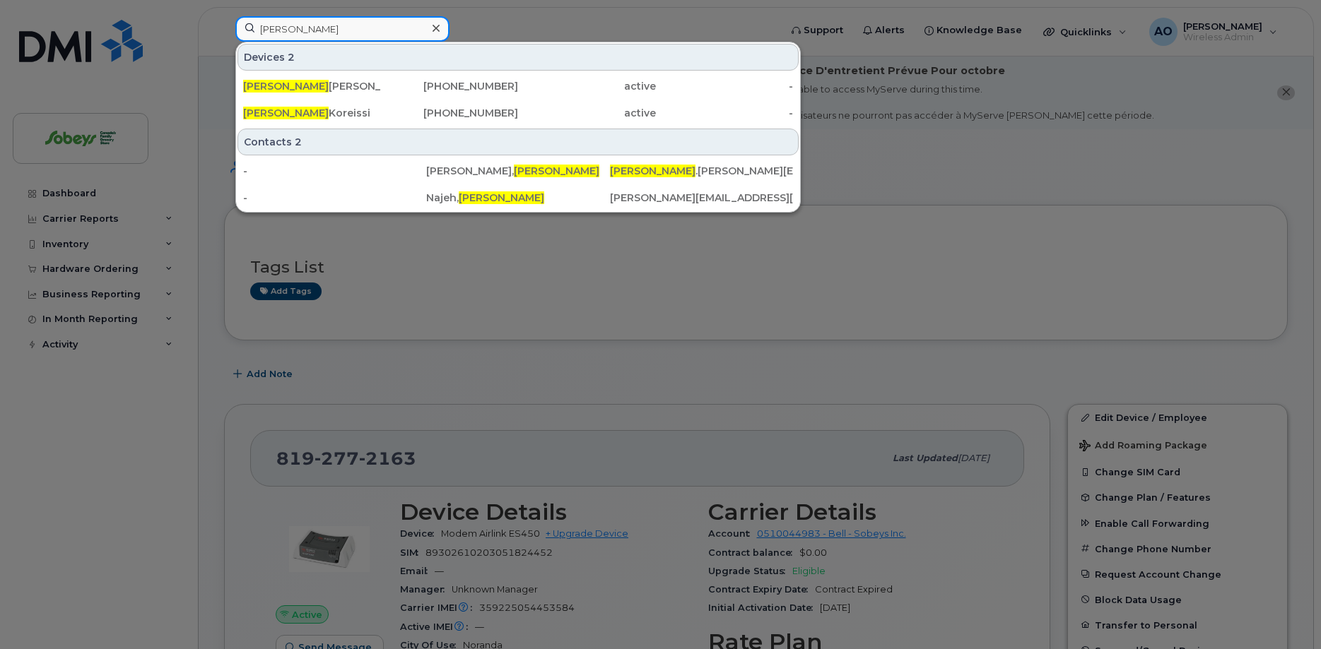
type input "[PERSON_NAME]"
